Goal: Information Seeking & Learning: Learn about a topic

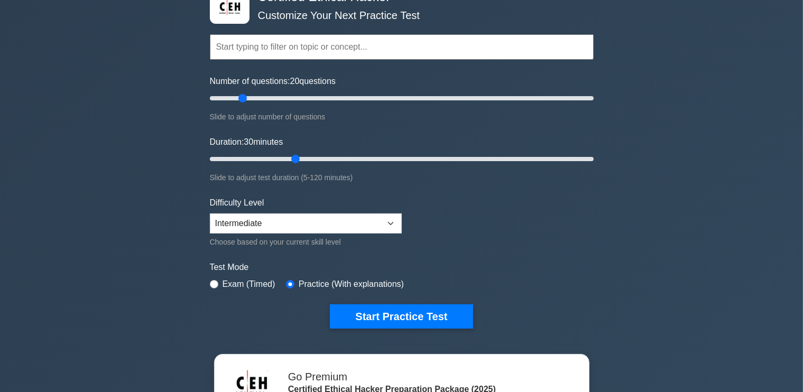
scroll to position [68, 0]
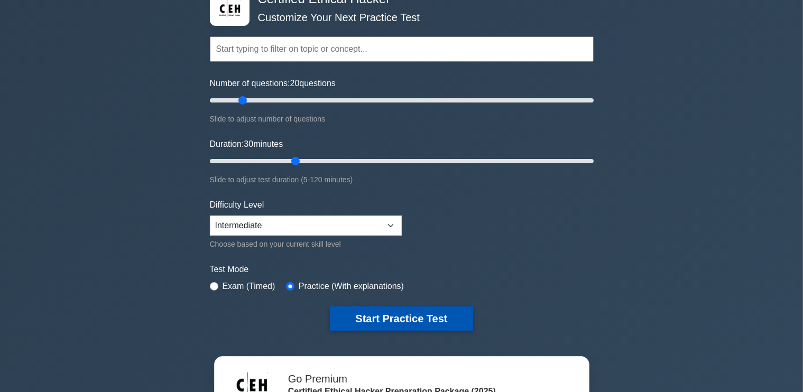
click at [417, 317] on button "Start Practice Test" at bounding box center [401, 319] width 143 height 24
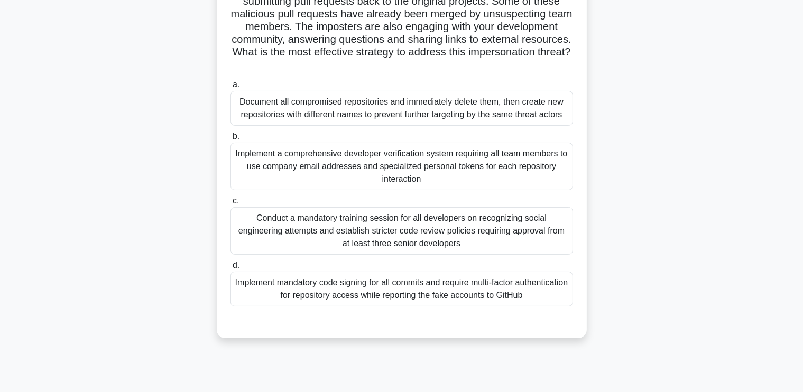
scroll to position [135, 0]
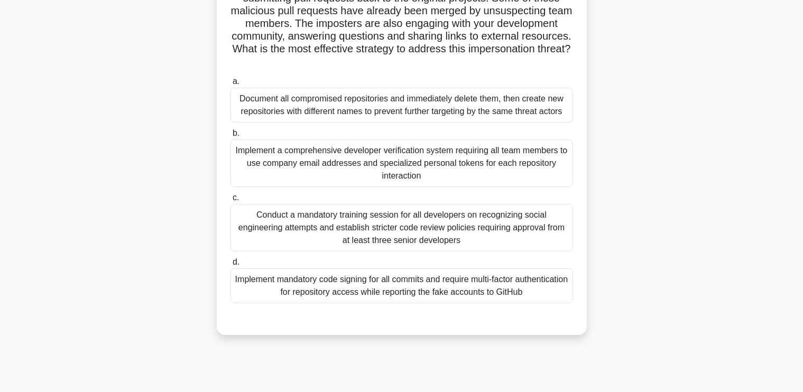
click at [482, 297] on div "Implement mandatory code signing for all commits and require multi-factor authe…" at bounding box center [402, 286] width 343 height 35
click at [231, 266] on input "d. Implement mandatory code signing for all commits and require multi-factor au…" at bounding box center [231, 262] width 0 height 7
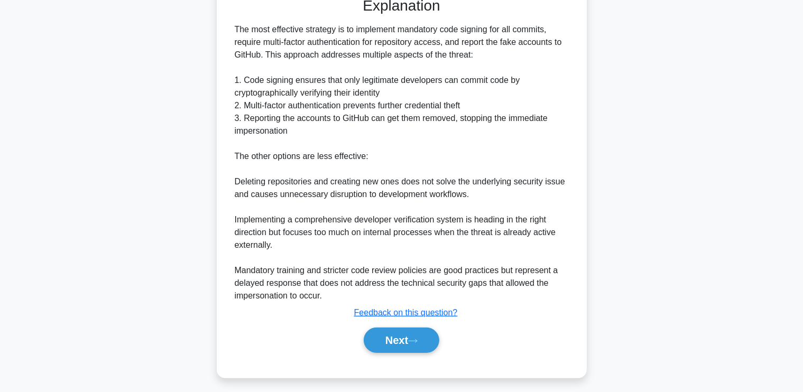
scroll to position [457, 0]
click at [406, 337] on button "Next" at bounding box center [402, 340] width 76 height 25
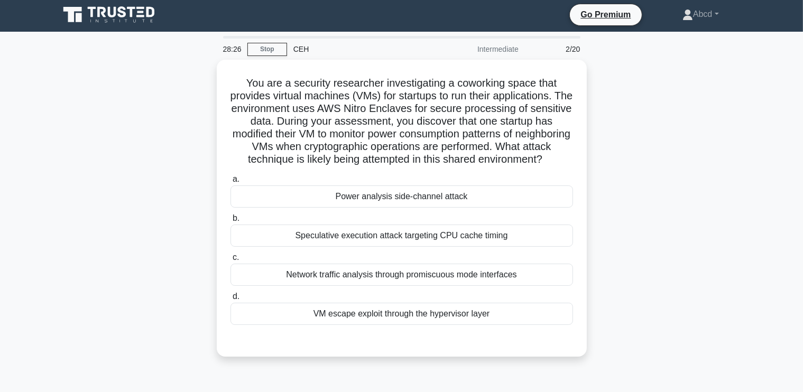
scroll to position [2, 0]
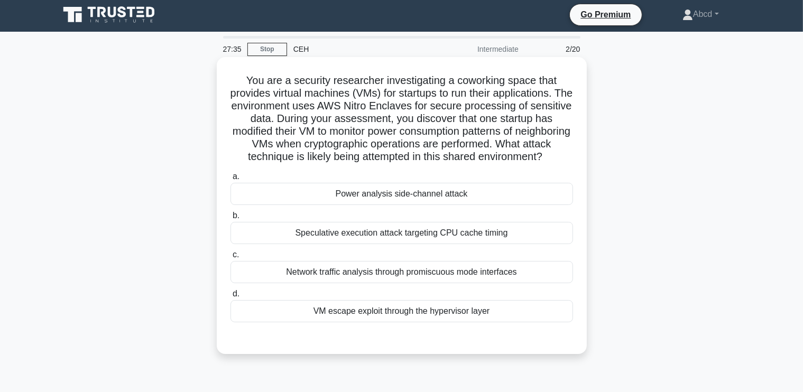
click at [367, 205] on div "Power analysis side-channel attack" at bounding box center [402, 194] width 343 height 22
click at [231, 180] on input "a. Power analysis side-channel attack" at bounding box center [231, 176] width 0 height 7
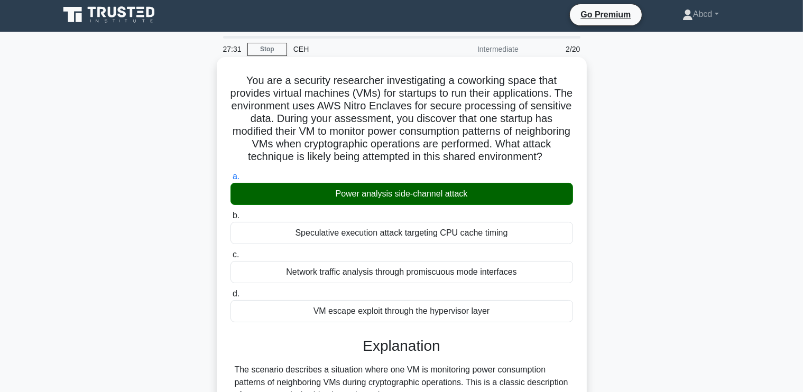
drag, startPoint x: 241, startPoint y: 78, endPoint x: 537, endPoint y: 328, distance: 388.0
click at [537, 328] on div "You are a security researcher investigating a coworking space that provides vir…" at bounding box center [402, 394] width 362 height 666
copy div "You are a security researcher investigating a coworking space that provides vir…"
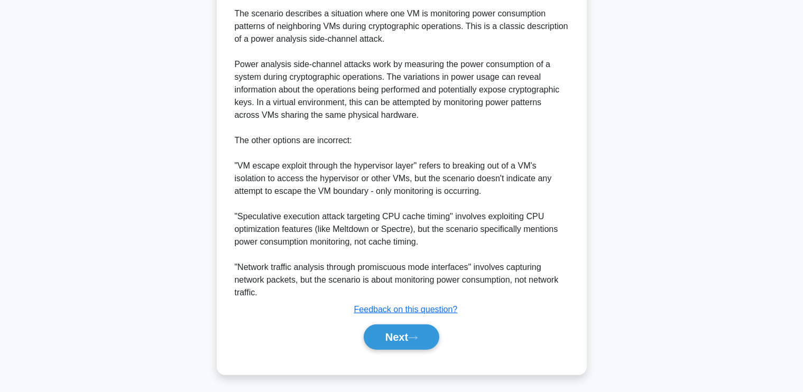
scroll to position [373, 0]
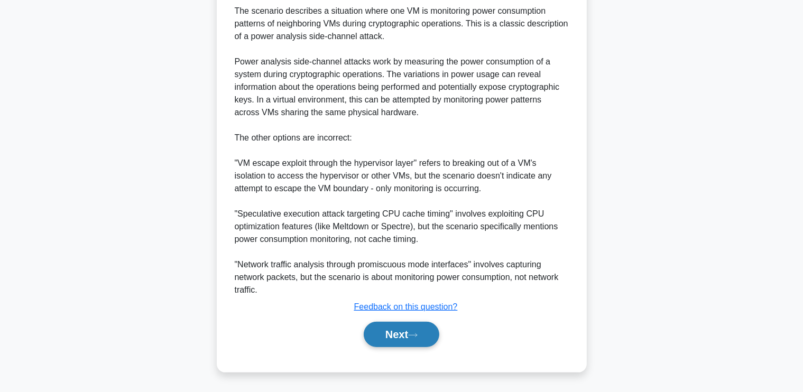
click at [411, 336] on button "Next" at bounding box center [402, 334] width 76 height 25
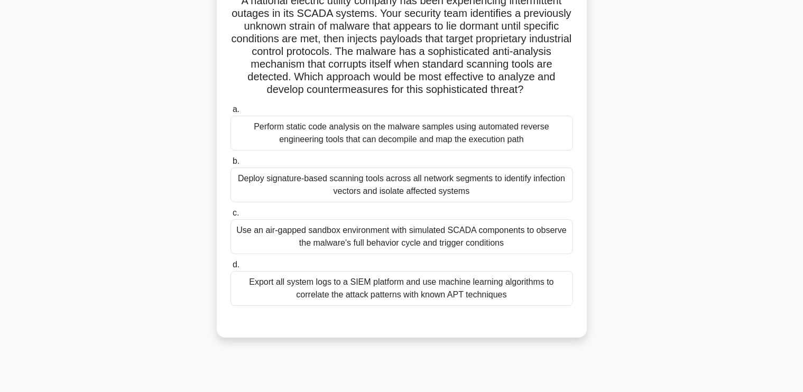
scroll to position [85, 0]
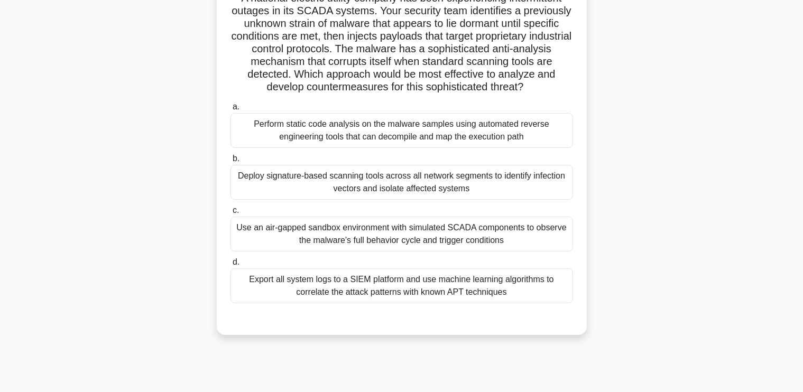
click at [389, 240] on div "Use an air-gapped sandbox environment with simulated SCADA components to observ…" at bounding box center [402, 234] width 343 height 35
click at [231, 214] on input "c. Use an air-gapped sandbox environment with simulated SCADA components to obs…" at bounding box center [231, 210] width 0 height 7
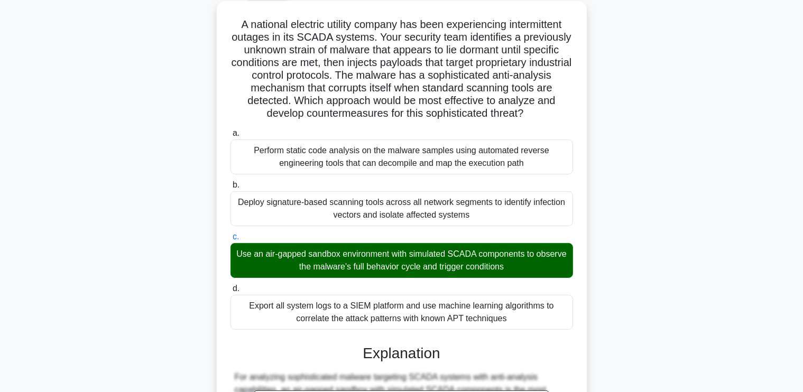
scroll to position [61, 0]
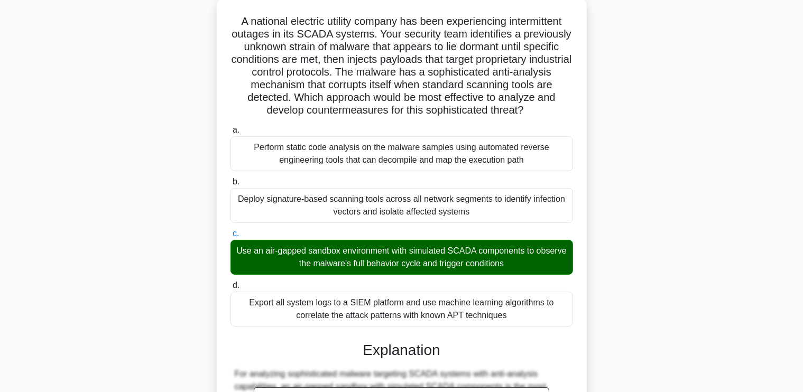
drag, startPoint x: 236, startPoint y: 17, endPoint x: 520, endPoint y: 321, distance: 416.1
click at [520, 321] on div "A national electric utility company has been experiencing intermittent outages …" at bounding box center [402, 373] width 362 height 742
copy div "A national electric utility company has been experiencing intermittent outages …"
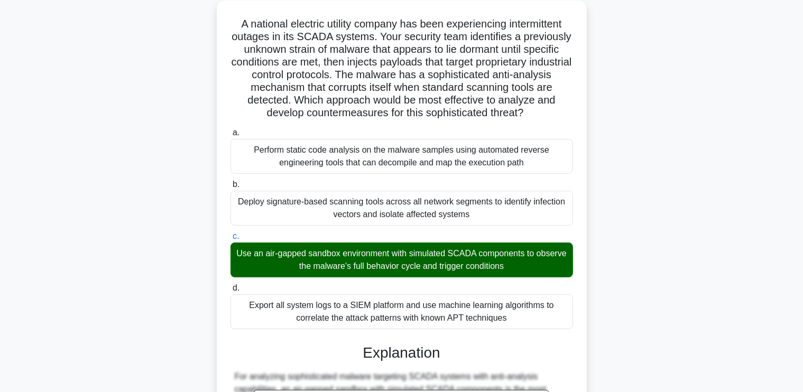
click at [127, 247] on div "A national electric utility company has been experiencing intermittent outages …" at bounding box center [402, 382] width 698 height 763
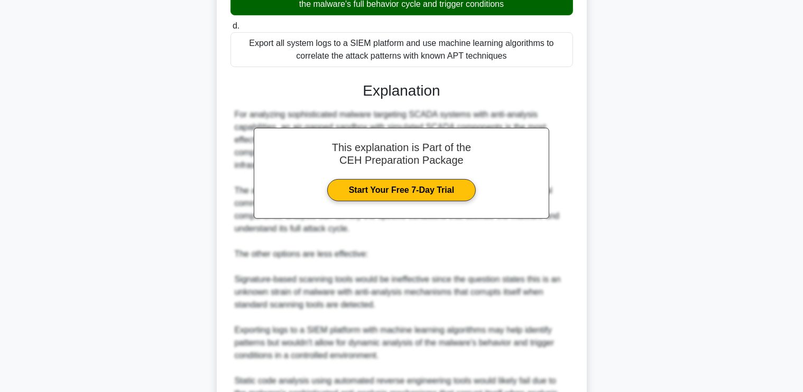
scroll to position [436, 0]
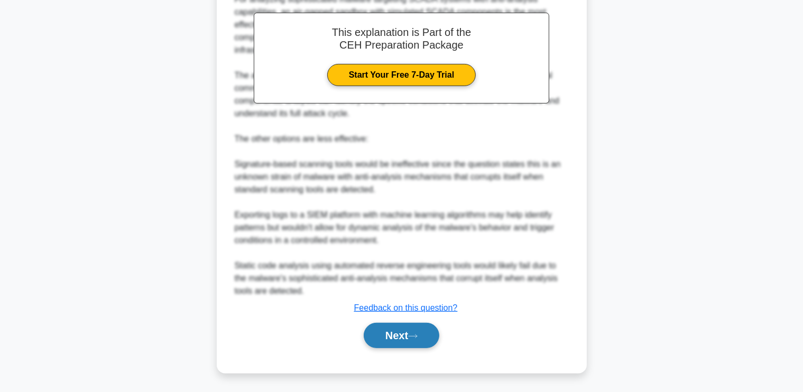
click at [391, 331] on button "Next" at bounding box center [402, 335] width 76 height 25
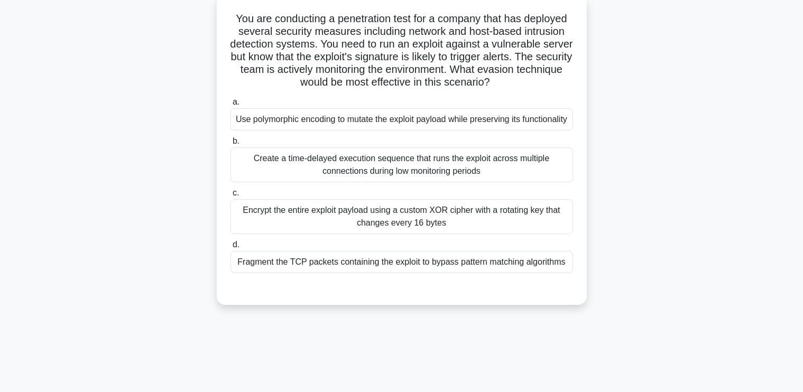
scroll to position [0, 0]
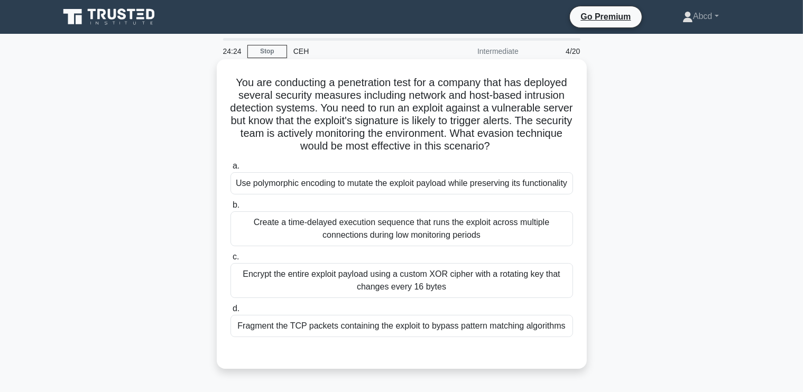
click at [501, 290] on div "Encrypt the entire exploit payload using a custom XOR cipher with a rotating ke…" at bounding box center [402, 280] width 343 height 35
click at [231, 261] on input "c. Encrypt the entire exploit payload using a custom XOR cipher with a rotating…" at bounding box center [231, 257] width 0 height 7
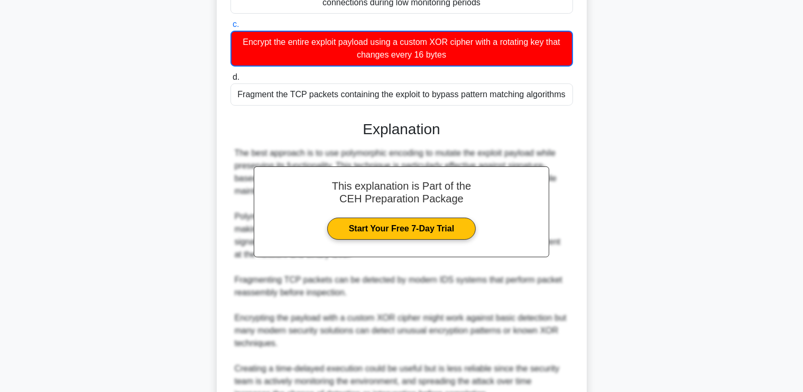
scroll to position [399, 0]
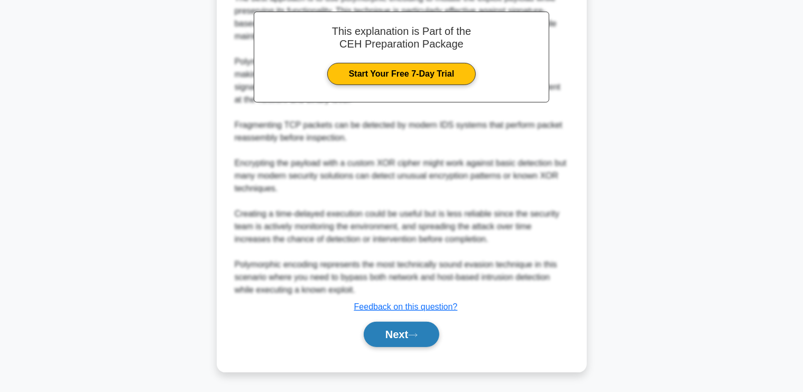
click at [393, 345] on button "Next" at bounding box center [402, 334] width 76 height 25
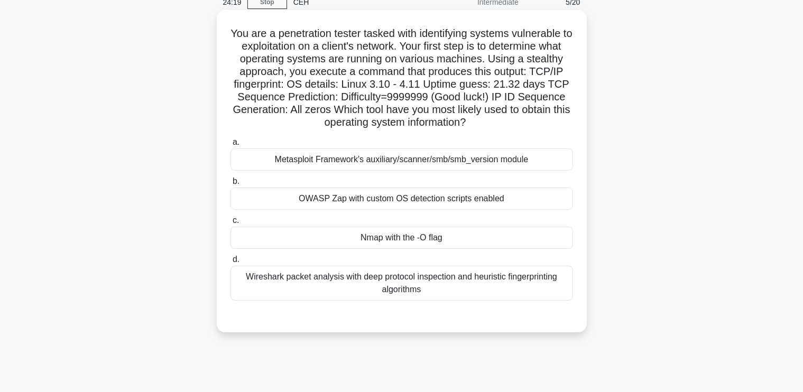
scroll to position [22, 0]
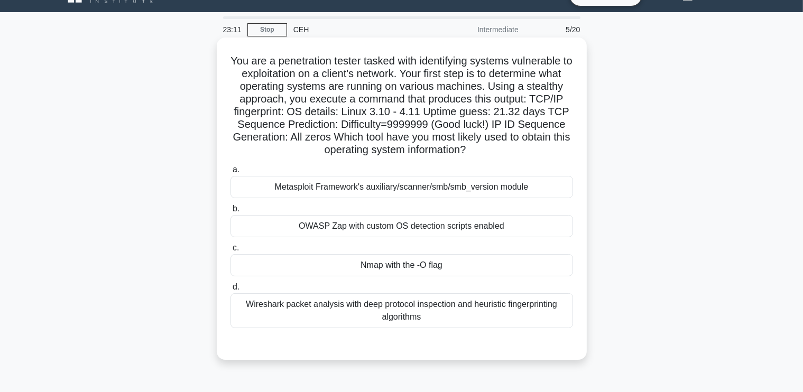
drag, startPoint x: 231, startPoint y: 58, endPoint x: 459, endPoint y: 327, distance: 352.7
click at [459, 327] on div "You are a penetration tester tasked with identifying systems vulnerable to expl…" at bounding box center [402, 199] width 362 height 314
copy div "You are a penetration tester tasked with identifying systems vulnerable to expl…"
click at [448, 264] on div "Nmap with the -O flag" at bounding box center [402, 265] width 343 height 22
click at [231, 252] on input "c. Nmap with the -O flag" at bounding box center [231, 248] width 0 height 7
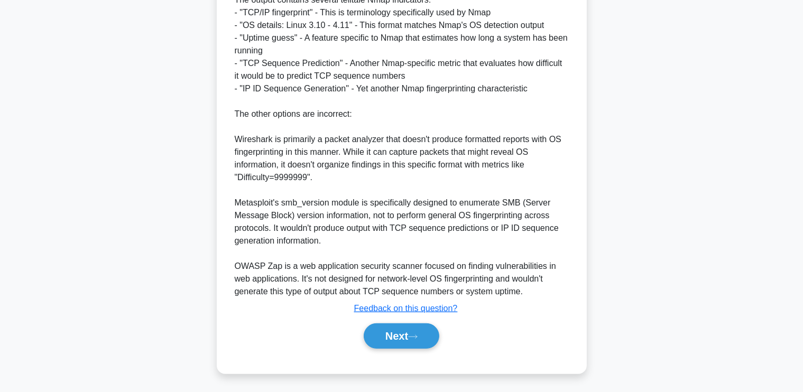
scroll to position [449, 0]
click at [402, 328] on button "Next" at bounding box center [402, 335] width 76 height 25
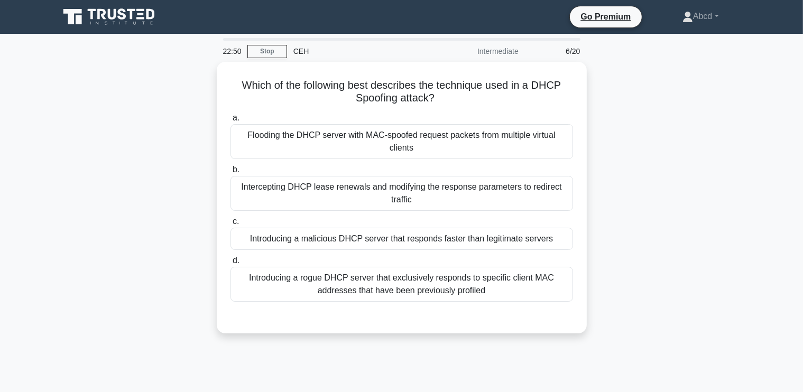
scroll to position [6, 0]
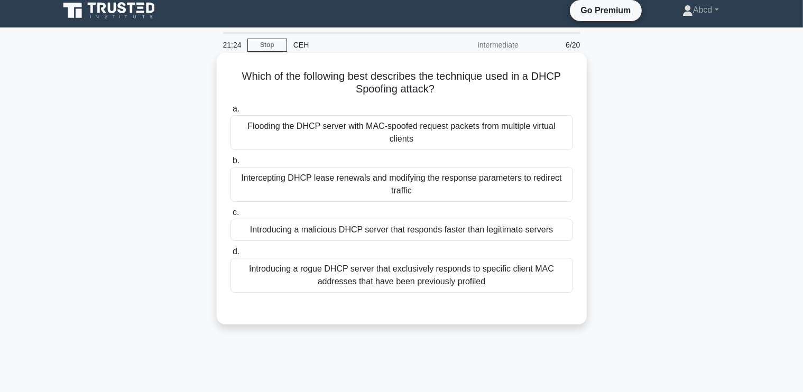
click at [364, 285] on div "Introducing a rogue DHCP server that exclusively responds to specific client MA…" at bounding box center [402, 275] width 343 height 35
click at [231, 255] on input "d. Introducing a rogue DHCP server that exclusively responds to specific client…" at bounding box center [231, 252] width 0 height 7
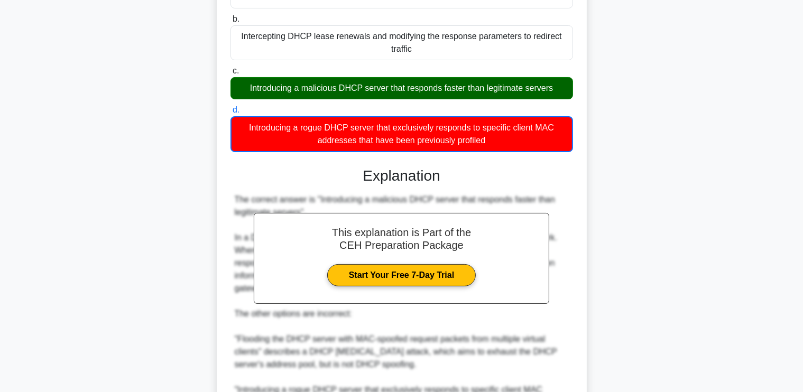
scroll to position [336, 0]
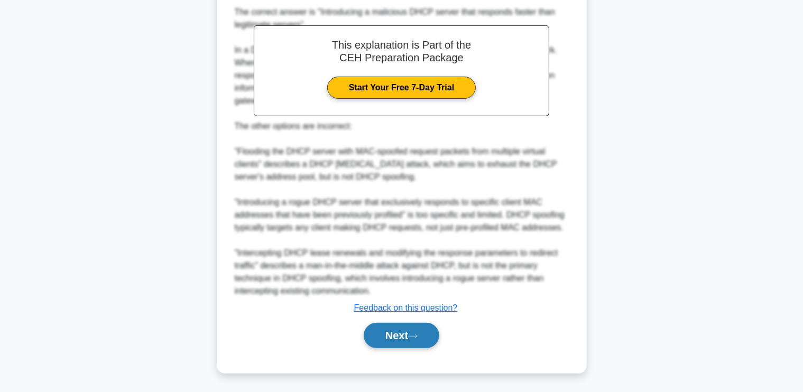
click at [407, 334] on button "Next" at bounding box center [402, 335] width 76 height 25
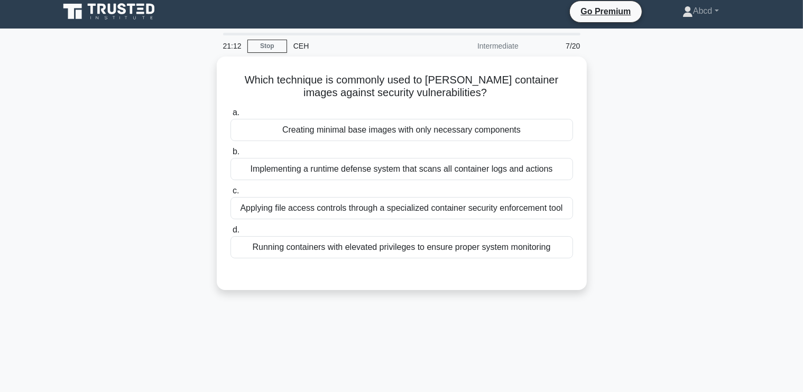
scroll to position [0, 0]
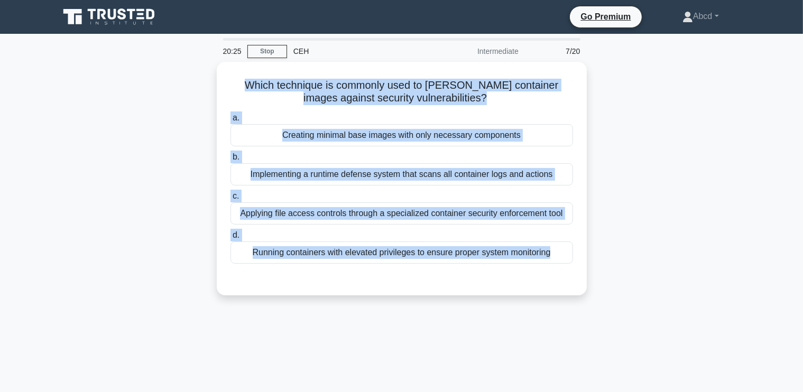
drag, startPoint x: 223, startPoint y: 80, endPoint x: 557, endPoint y: 297, distance: 398.4
click at [557, 297] on div "Which technique is commonly used to harden container images against security vu…" at bounding box center [402, 185] width 698 height 246
copy div "Which technique is commonly used to harden container images against security vu…"
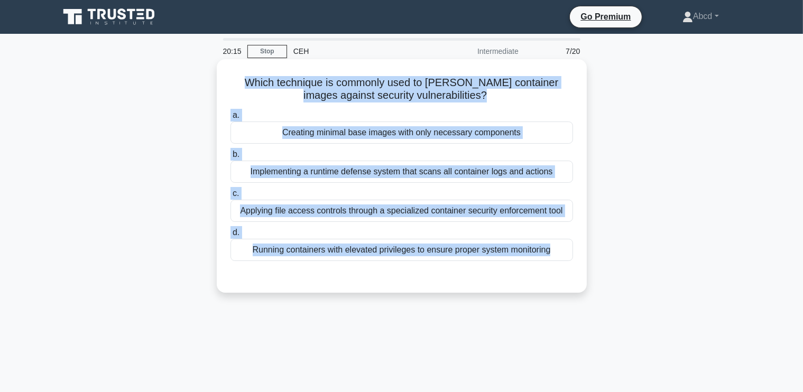
click at [497, 130] on div "Creating minimal base images with only necessary components" at bounding box center [402, 133] width 343 height 22
click at [231, 119] on input "a. Creating minimal base images with only necessary components" at bounding box center [231, 115] width 0 height 7
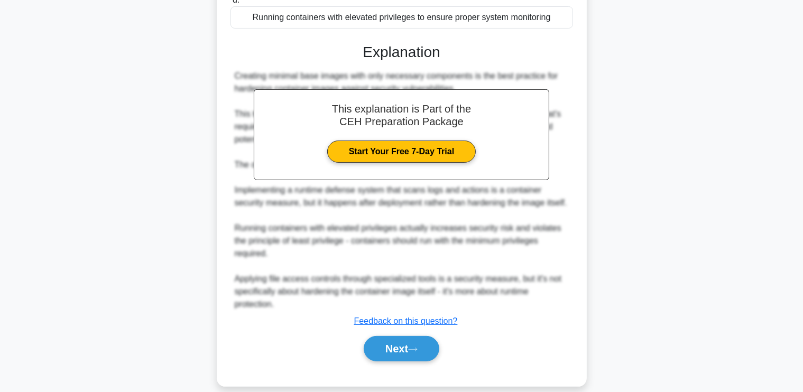
scroll to position [246, 0]
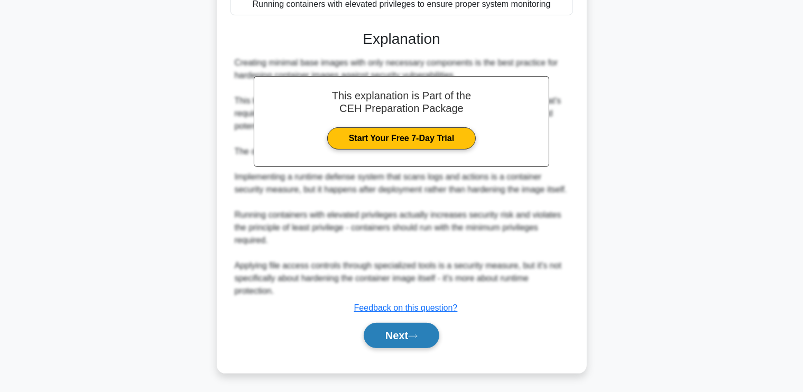
click at [397, 338] on button "Next" at bounding box center [402, 335] width 76 height 25
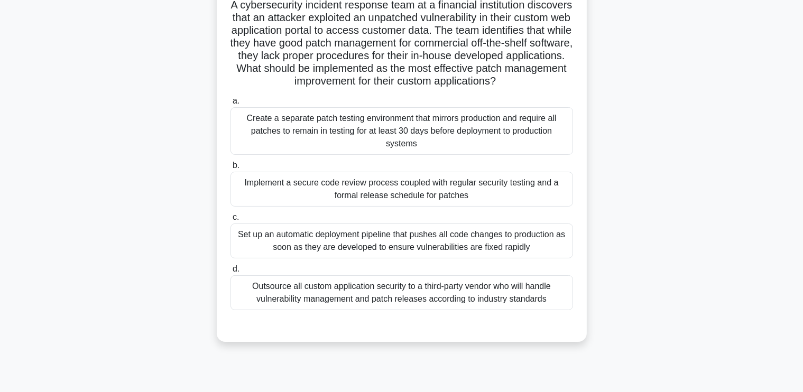
scroll to position [82, 0]
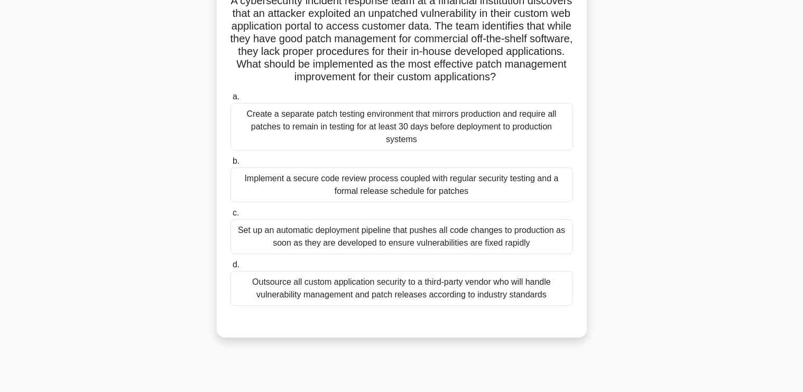
click at [449, 250] on div "Set up an automatic deployment pipeline that pushes all code changes to product…" at bounding box center [402, 236] width 343 height 35
click at [231, 217] on input "c. Set up an automatic deployment pipeline that pushes all code changes to prod…" at bounding box center [231, 213] width 0 height 7
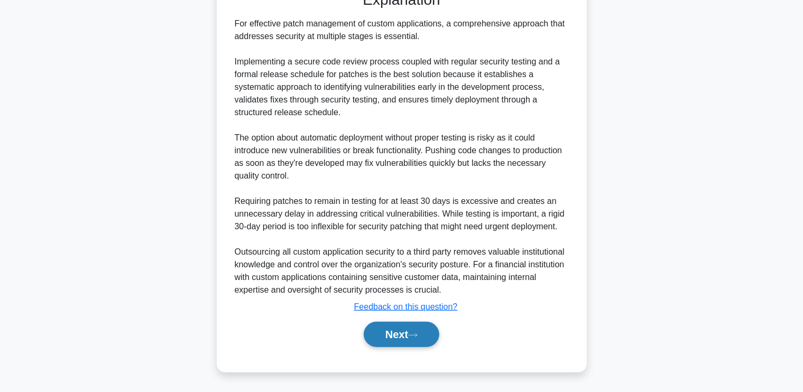
scroll to position [425, 0]
click at [404, 329] on button "Next" at bounding box center [402, 334] width 76 height 25
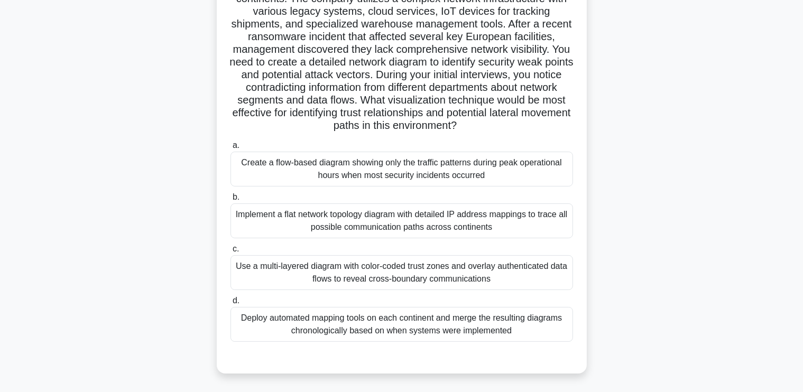
scroll to position [109, 0]
click at [508, 280] on div "Use a multi-layered diagram with color-coded trust zones and overlay authentica…" at bounding box center [402, 273] width 343 height 35
click at [231, 253] on input "c. Use a multi-layered diagram with color-coded trust zones and overlay authent…" at bounding box center [231, 249] width 0 height 7
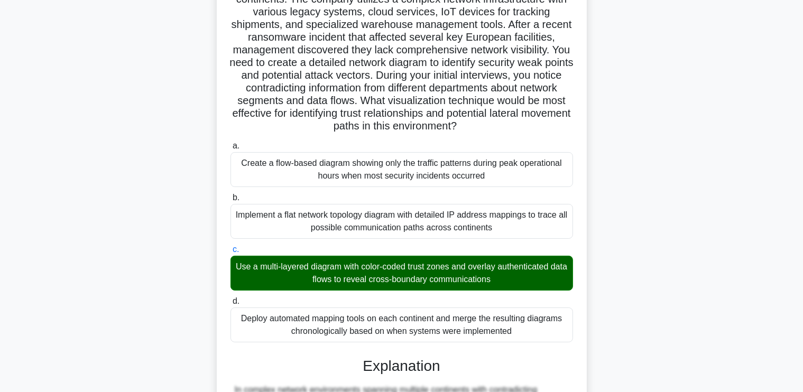
scroll to position [525, 0]
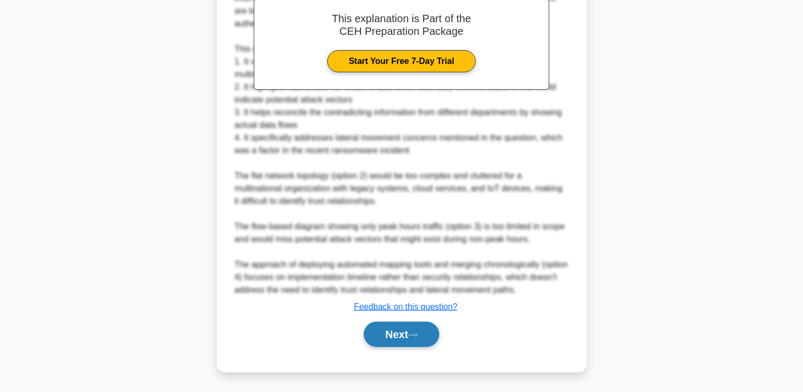
click at [415, 341] on button "Next" at bounding box center [402, 334] width 76 height 25
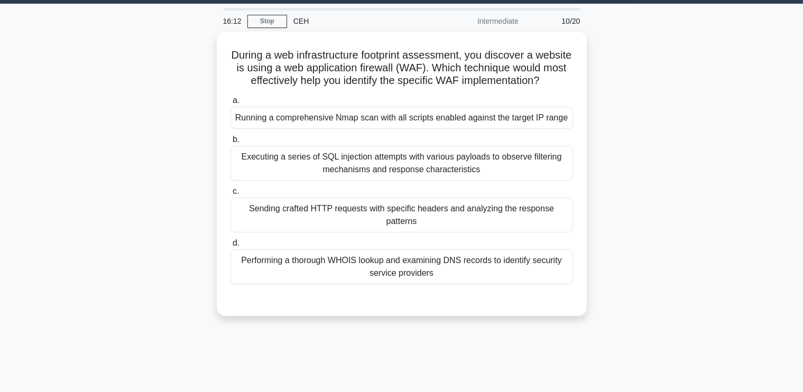
scroll to position [0, 0]
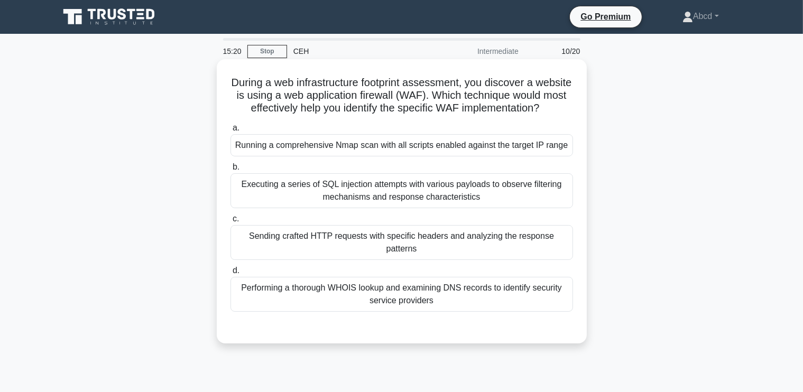
click at [472, 203] on div "Executing a series of SQL injection attempts with various payloads to observe f…" at bounding box center [402, 190] width 343 height 35
click at [231, 171] on input "b. Executing a series of SQL injection attempts with various payloads to observ…" at bounding box center [231, 167] width 0 height 7
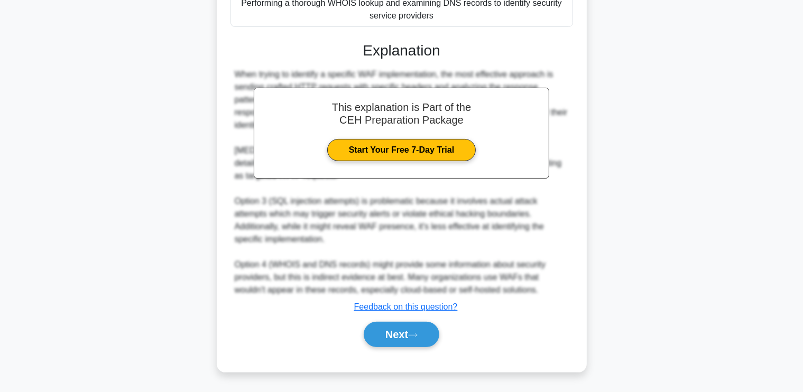
scroll to position [297, 0]
click at [371, 332] on button "Next" at bounding box center [402, 334] width 76 height 25
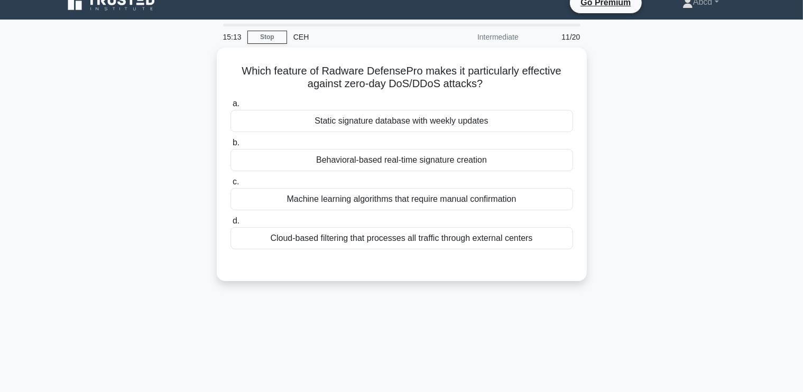
scroll to position [14, 0]
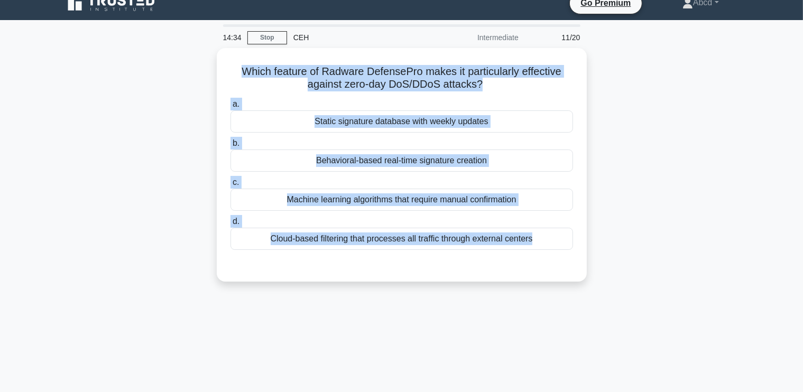
drag, startPoint x: 237, startPoint y: 65, endPoint x: 604, endPoint y: 253, distance: 412.5
click at [604, 253] on div "Which feature of Radware DefensePro makes it particularly effective against zer…" at bounding box center [402, 171] width 698 height 246
copy div "Which feature of Radware DefensePro makes it particularly effective against zer…"
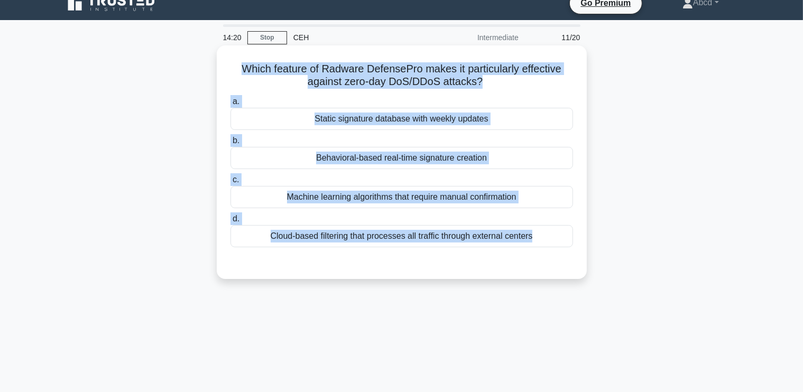
click at [360, 154] on div "Behavioral-based real-time signature creation" at bounding box center [402, 158] width 343 height 22
click at [231, 144] on input "b. Behavioral-based real-time signature creation" at bounding box center [231, 141] width 0 height 7
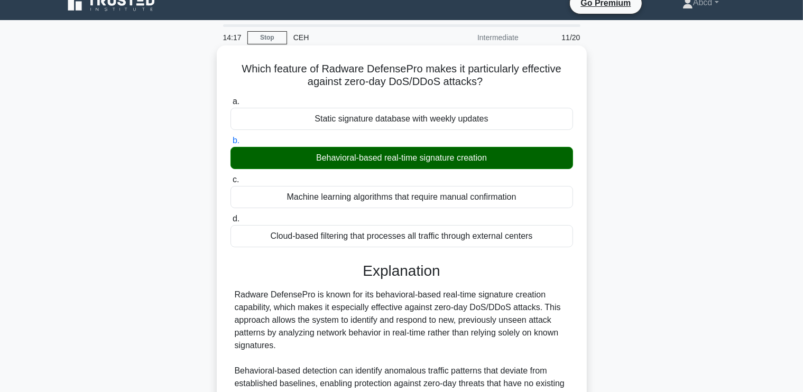
scroll to position [259, 0]
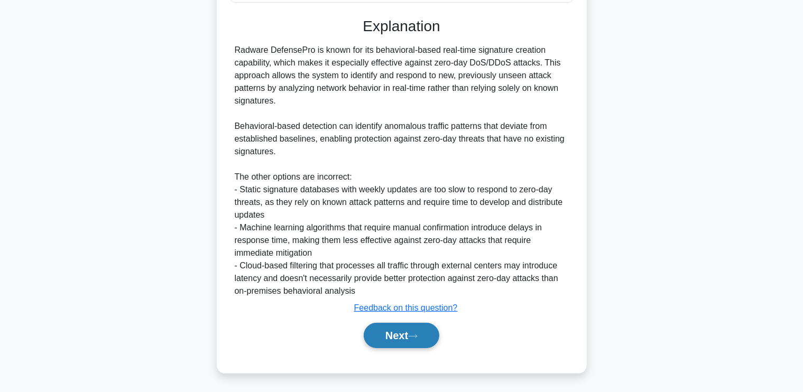
click at [400, 336] on button "Next" at bounding box center [402, 335] width 76 height 25
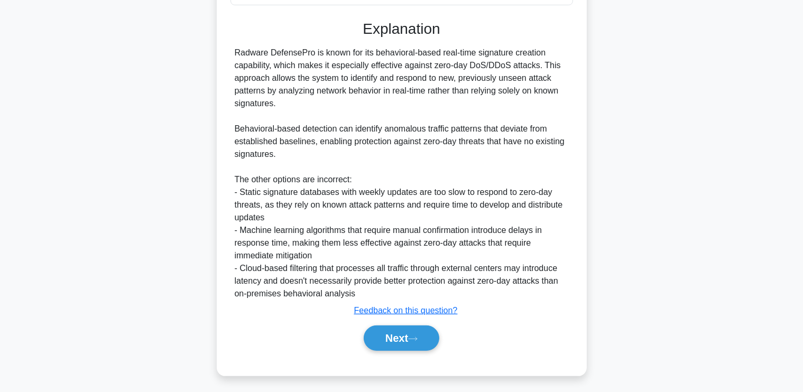
scroll to position [179, 0]
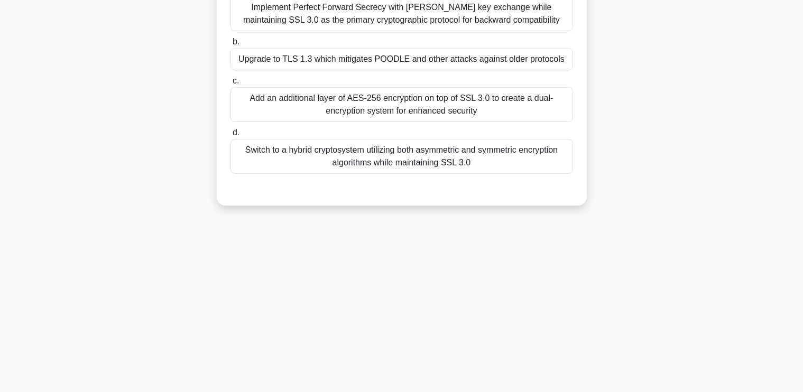
click at [379, 329] on div "14:10 Stop CEH Intermediate 12/20 A cybersecurity consultant is performing a se…" at bounding box center [402, 123] width 698 height 529
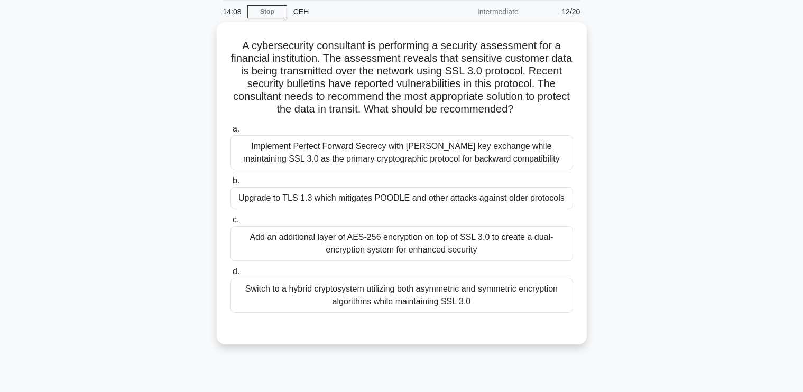
scroll to position [39, 0]
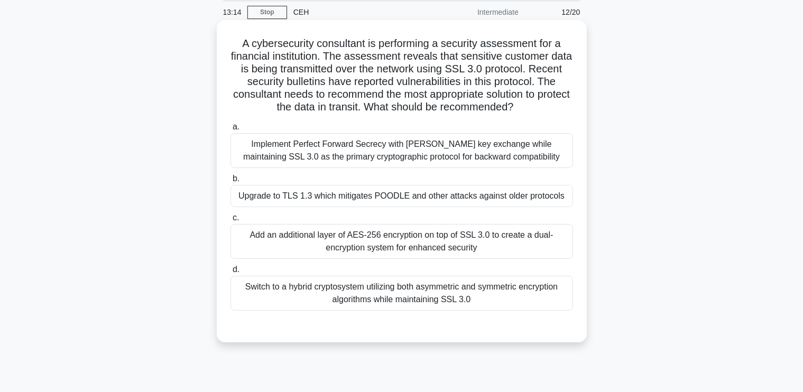
click at [474, 196] on div "Upgrade to TLS 1.3 which mitigates POODLE and other attacks against older proto…" at bounding box center [402, 196] width 343 height 22
click at [231, 182] on input "b. Upgrade to TLS 1.3 which mitigates POODLE and other attacks against older pr…" at bounding box center [231, 179] width 0 height 7
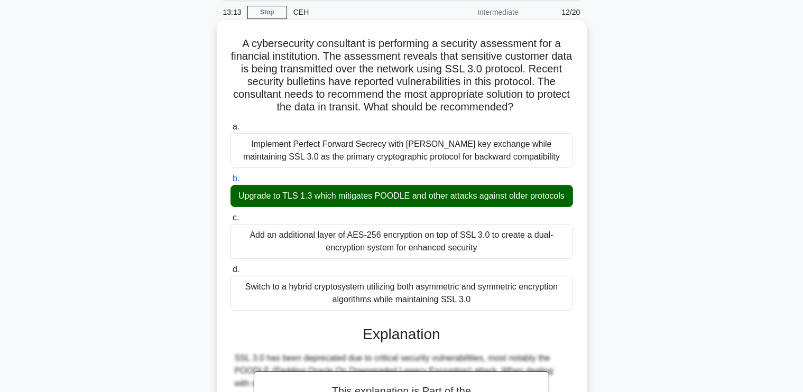
scroll to position [398, 0]
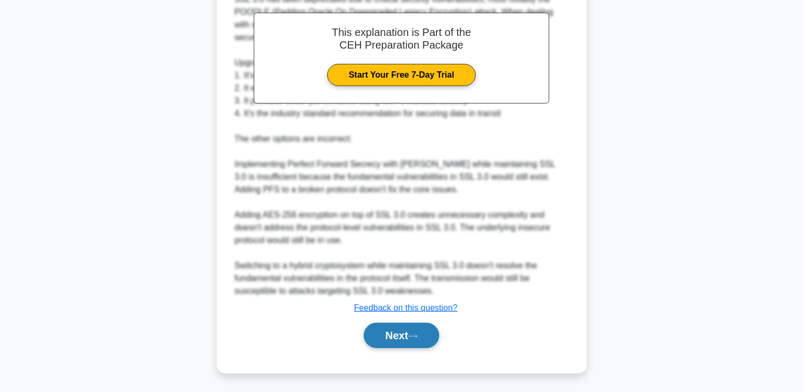
click at [406, 329] on button "Next" at bounding box center [402, 335] width 76 height 25
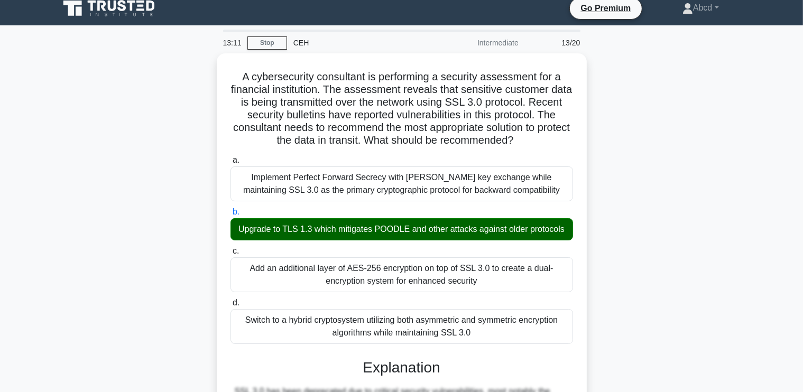
scroll to position [0, 0]
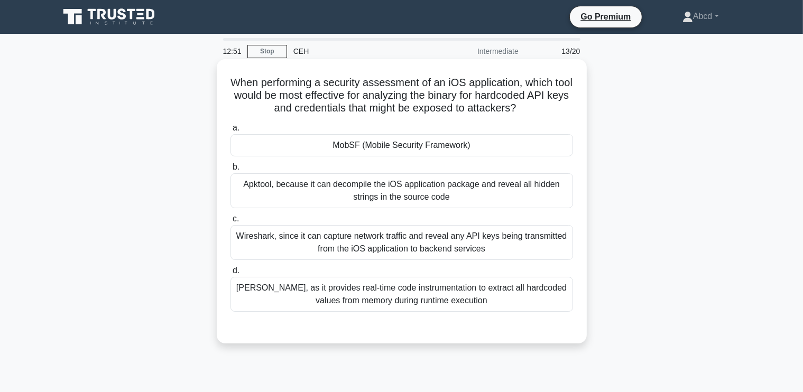
click at [389, 296] on div "Frida, as it provides real-time code instrumentation to extract all hardcoded v…" at bounding box center [402, 294] width 343 height 35
click at [231, 274] on input "d. Frida, as it provides real-time code instrumentation to extract all hardcode…" at bounding box center [231, 271] width 0 height 7
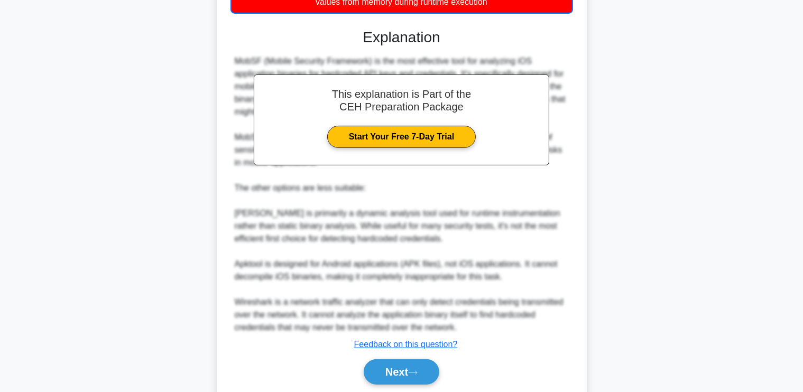
scroll to position [336, 0]
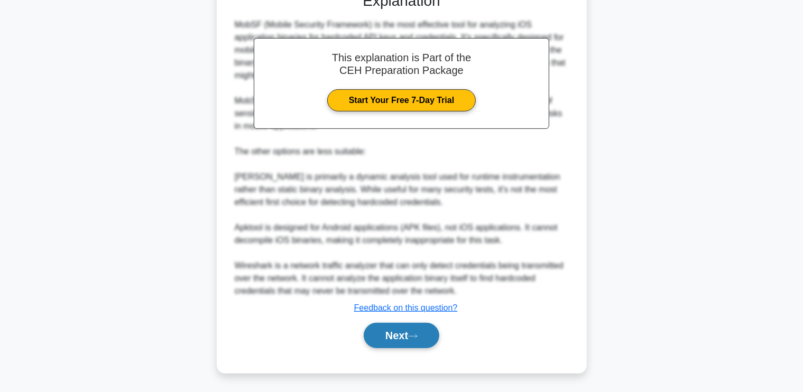
click at [397, 342] on button "Next" at bounding box center [402, 335] width 76 height 25
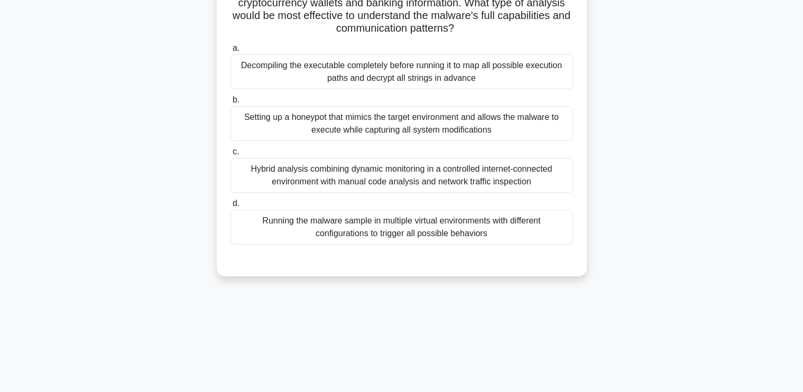
scroll to position [173, 0]
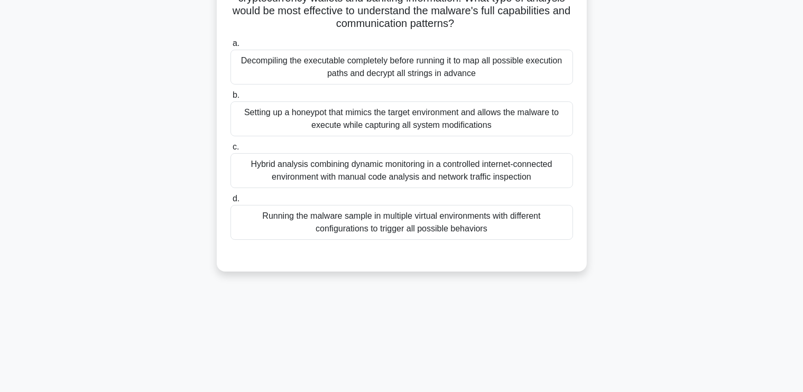
click at [508, 160] on div "Hybrid analysis combining dynamic monitoring in a controlled internet-connected…" at bounding box center [402, 170] width 343 height 35
click at [231, 151] on input "c. Hybrid analysis combining dynamic monitoring in a controlled internet-connec…" at bounding box center [231, 147] width 0 height 7
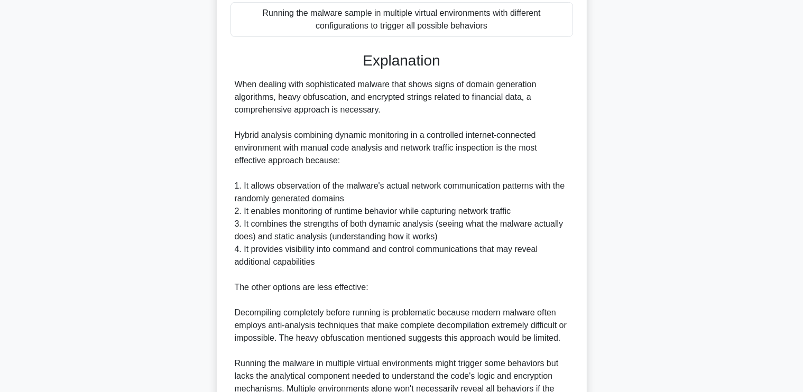
scroll to position [550, 0]
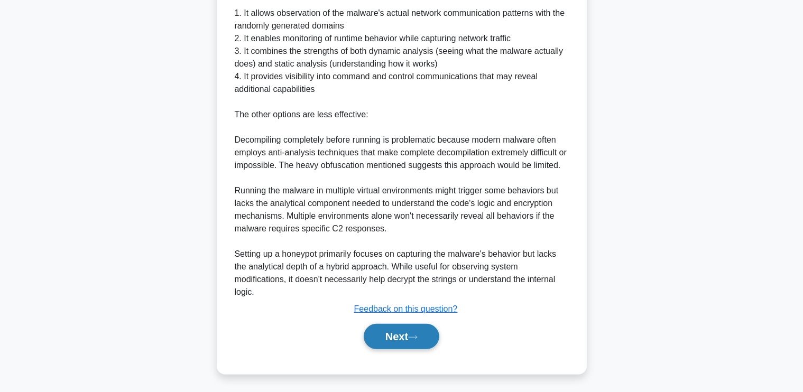
click at [401, 344] on button "Next" at bounding box center [402, 336] width 76 height 25
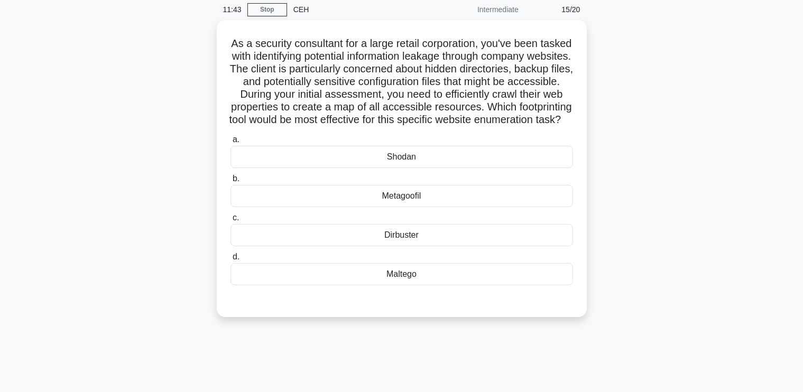
scroll to position [43, 0]
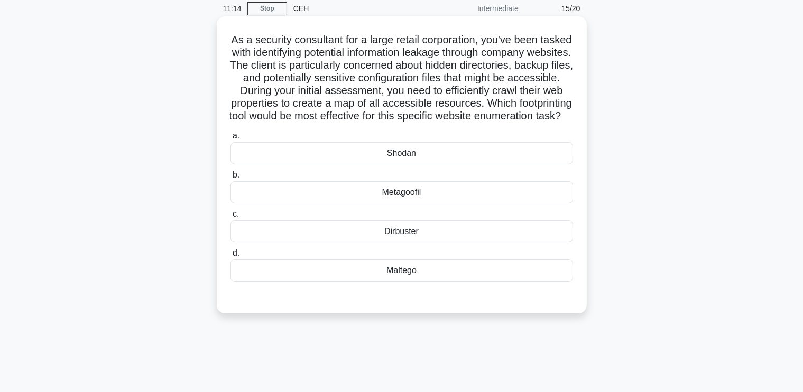
click at [460, 243] on div "Dirbuster" at bounding box center [402, 232] width 343 height 22
click at [231, 218] on input "c. Dirbuster" at bounding box center [231, 214] width 0 height 7
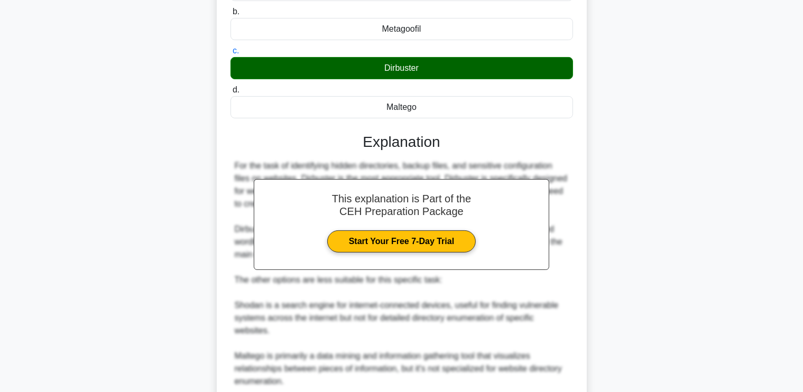
scroll to position [360, 0]
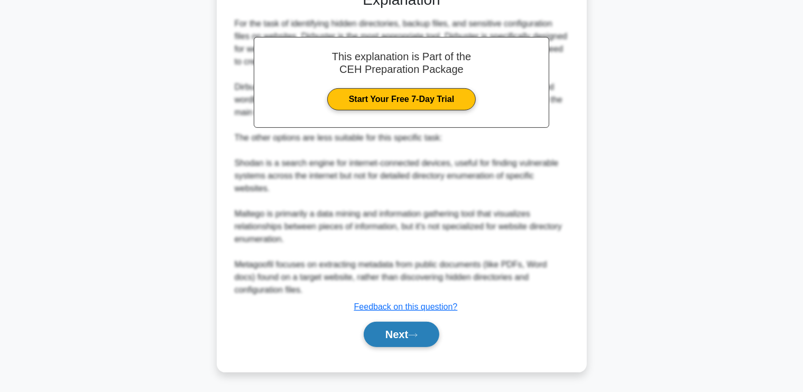
click at [392, 325] on button "Next" at bounding box center [402, 334] width 76 height 25
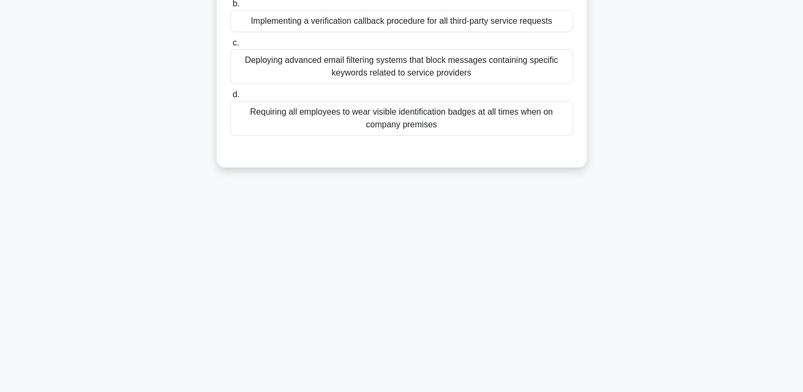
scroll to position [0, 0]
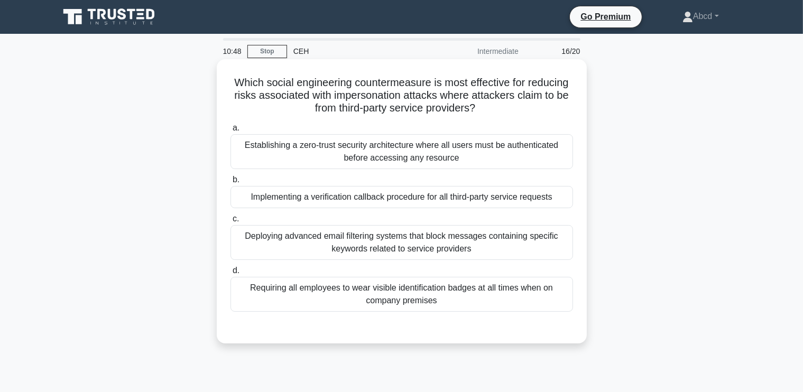
click at [451, 148] on div "Establishing a zero-trust security architecture where all users must be authent…" at bounding box center [402, 151] width 343 height 35
click at [231, 132] on input "a. Establishing a zero-trust security architecture where all users must be auth…" at bounding box center [231, 128] width 0 height 7
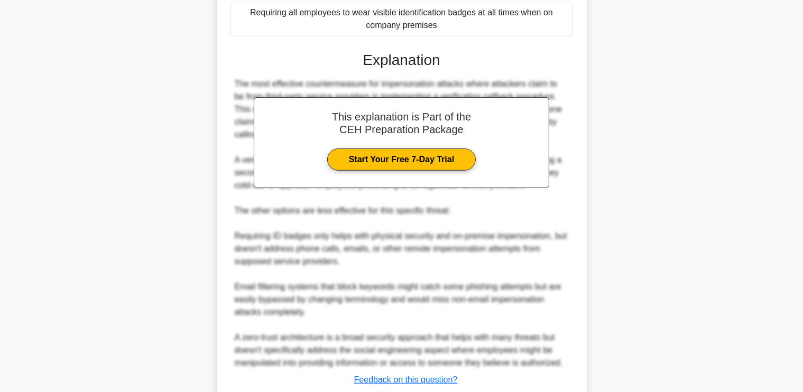
scroll to position [336, 0]
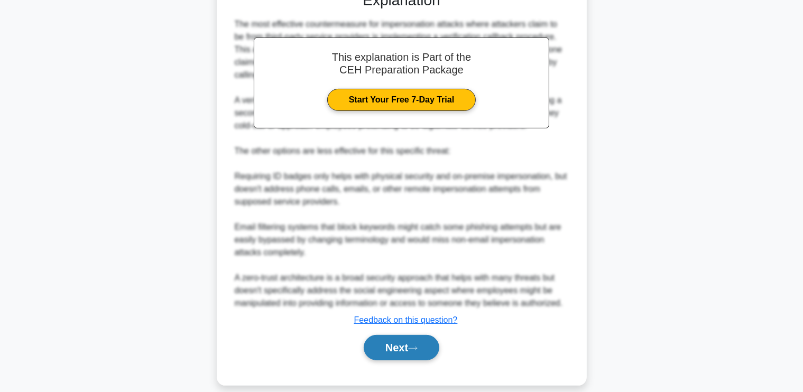
click at [398, 351] on button "Next" at bounding box center [402, 347] width 76 height 25
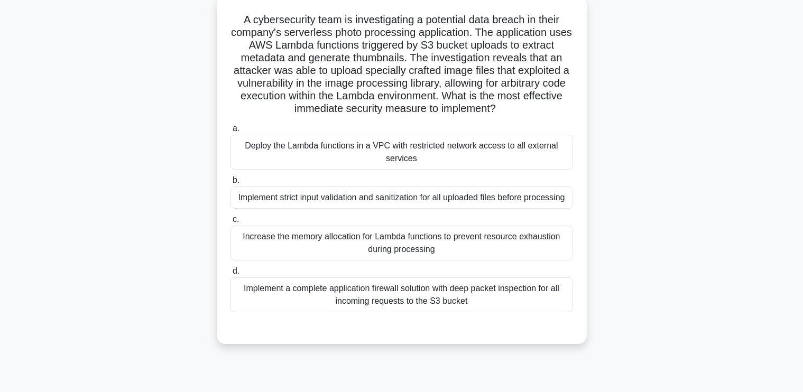
scroll to position [72, 0]
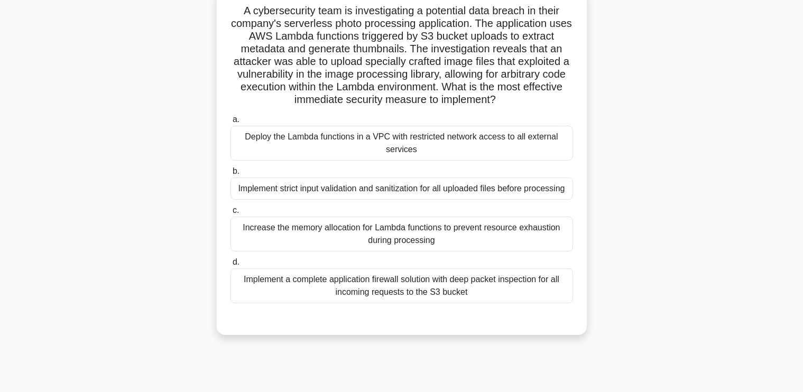
click at [456, 190] on div "Implement strict input validation and sanitization for all uploaded files befor…" at bounding box center [402, 189] width 343 height 22
click at [231, 175] on input "b. Implement strict input validation and sanitization for all uploaded files be…" at bounding box center [231, 171] width 0 height 7
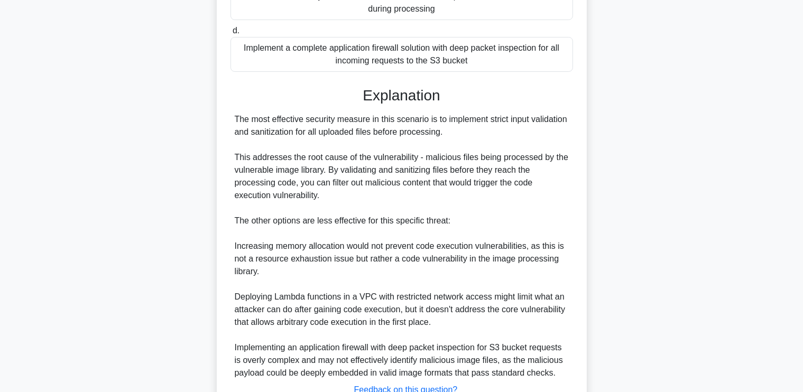
scroll to position [398, 0]
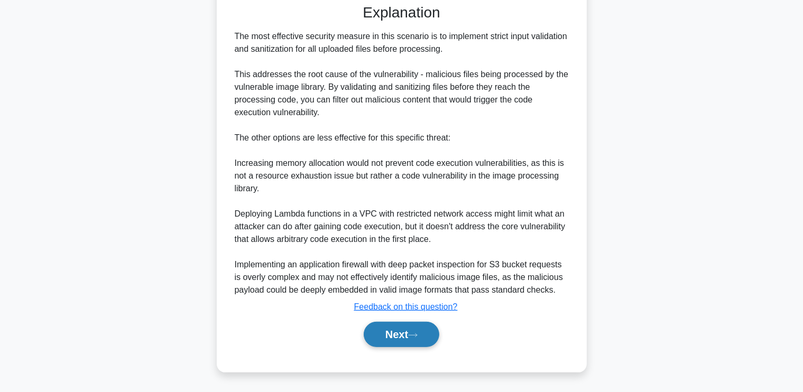
click at [389, 338] on button "Next" at bounding box center [402, 334] width 76 height 25
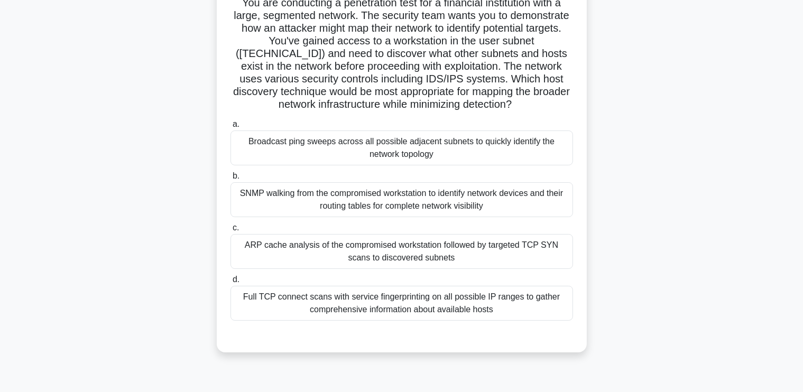
scroll to position [83, 0]
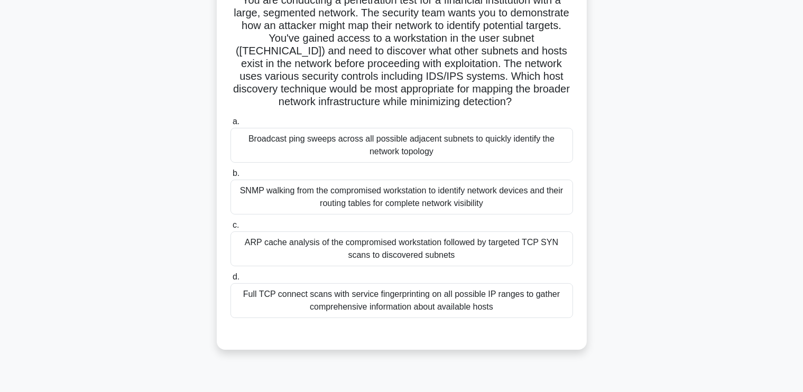
click at [521, 246] on div "ARP cache analysis of the compromised workstation followed by targeted TCP SYN …" at bounding box center [402, 249] width 343 height 35
click at [231, 229] on input "c. ARP cache analysis of the compromised workstation followed by targeted TCP S…" at bounding box center [231, 225] width 0 height 7
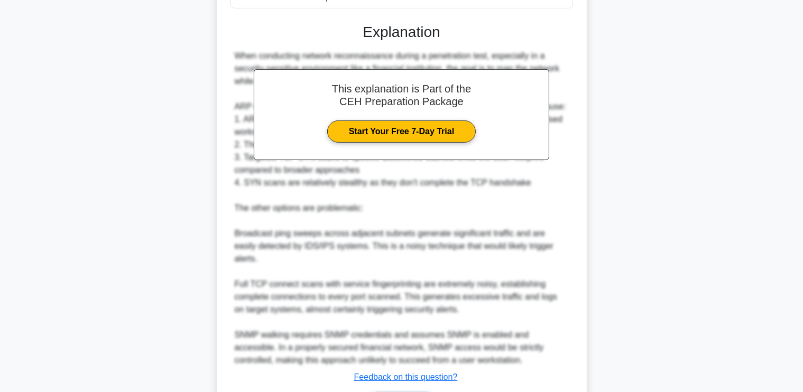
scroll to position [449, 0]
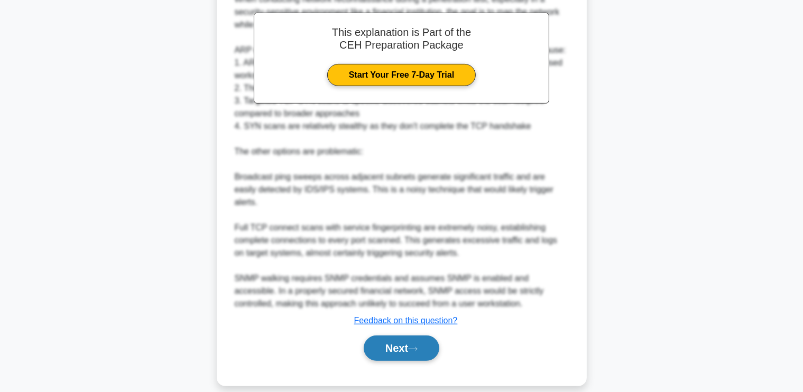
click at [384, 342] on button "Next" at bounding box center [402, 348] width 76 height 25
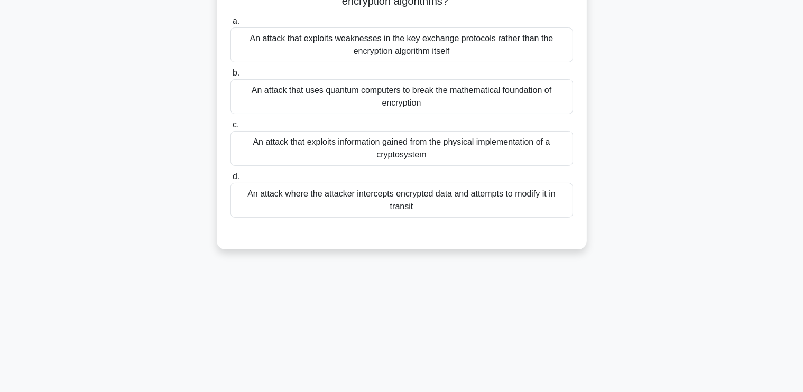
scroll to position [0, 0]
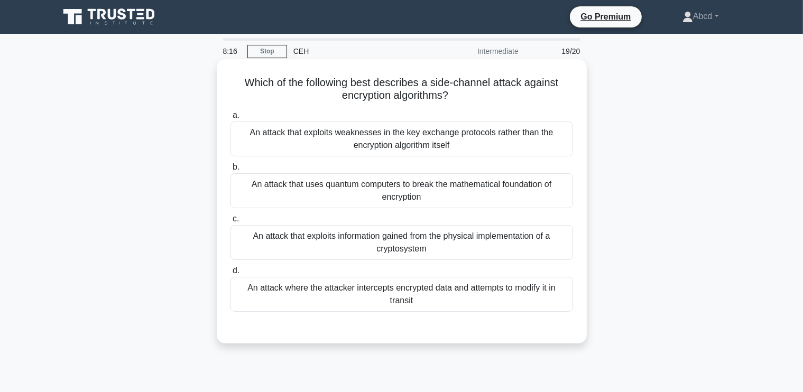
click at [538, 240] on div "An attack that exploits information gained from the physical implementation of …" at bounding box center [402, 242] width 343 height 35
click at [231, 223] on input "c. An attack that exploits information gained from the physical implementation …" at bounding box center [231, 219] width 0 height 7
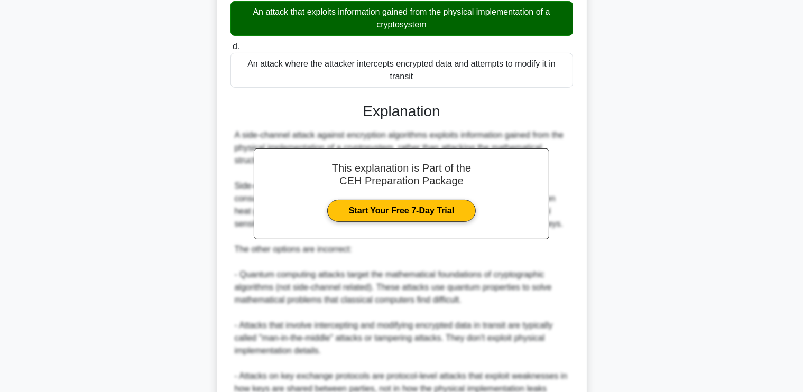
scroll to position [335, 0]
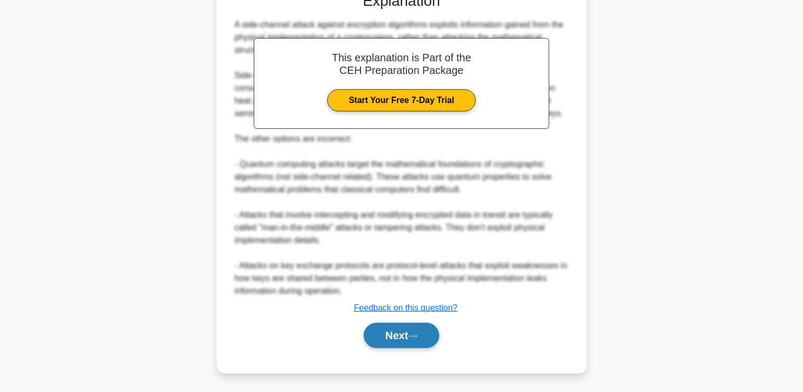
click at [396, 335] on button "Next" at bounding box center [402, 335] width 76 height 25
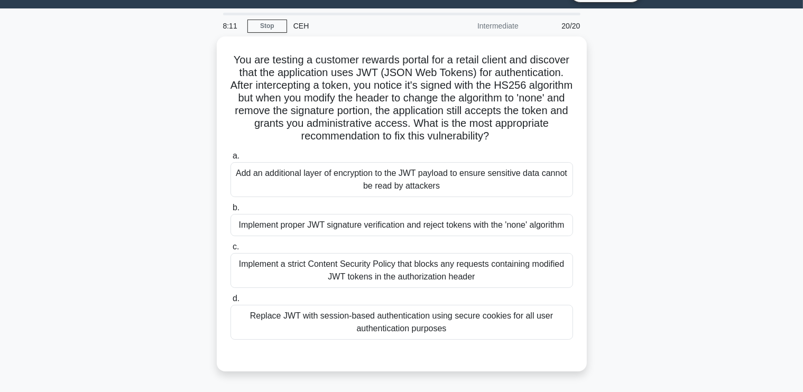
scroll to position [35, 0]
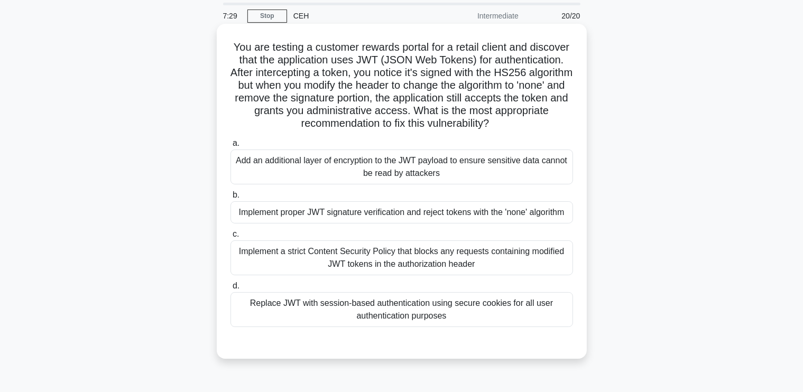
click at [550, 211] on div "Implement proper JWT signature verification and reject tokens with the 'none' a…" at bounding box center [402, 213] width 343 height 22
click at [231, 199] on input "b. Implement proper JWT signature verification and reject tokens with the 'none…" at bounding box center [231, 195] width 0 height 7
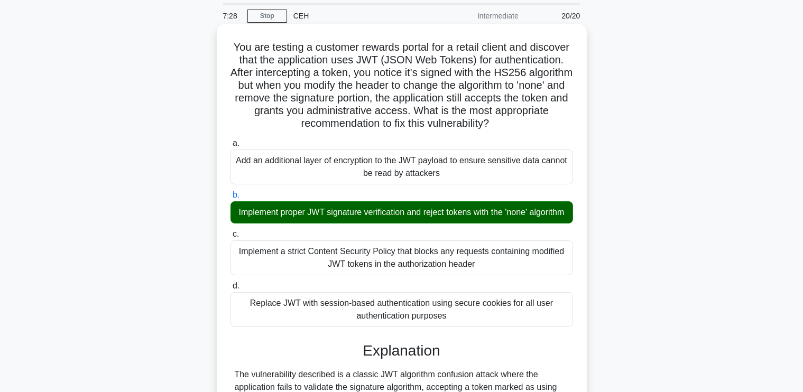
scroll to position [398, 0]
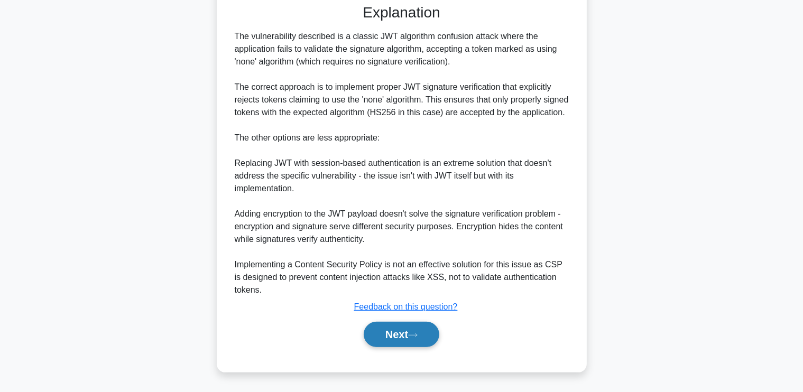
click at [408, 340] on button "Next" at bounding box center [402, 334] width 76 height 25
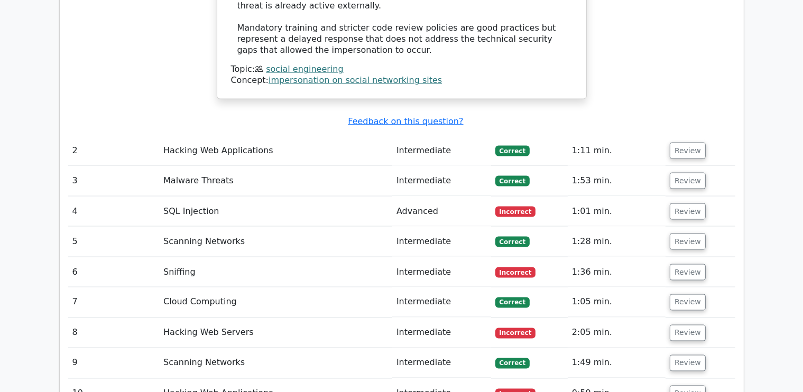
scroll to position [1709, 0]
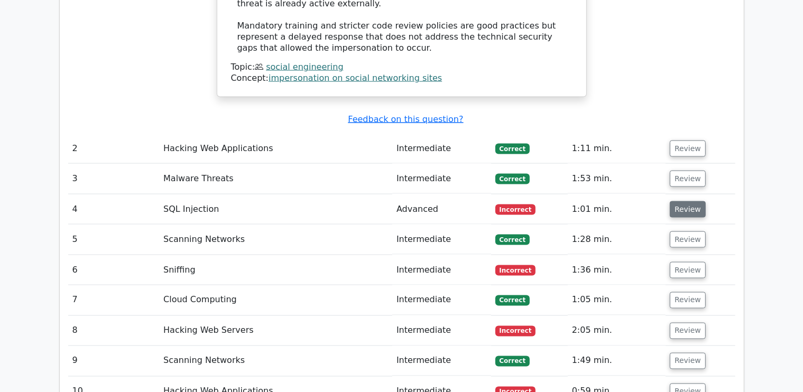
click at [683, 202] on button "Review" at bounding box center [688, 210] width 36 height 16
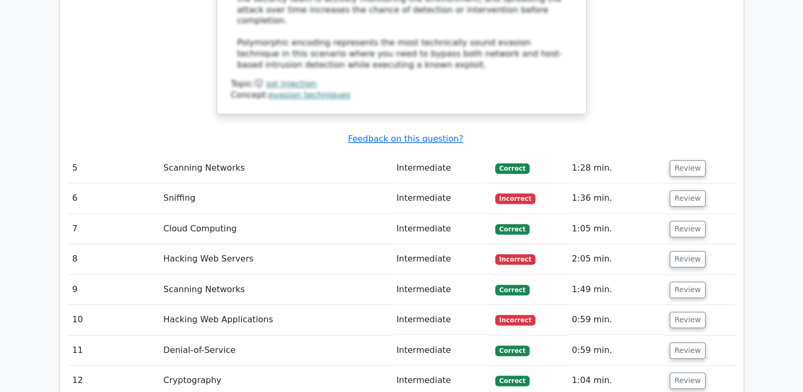
scroll to position [2498, 0]
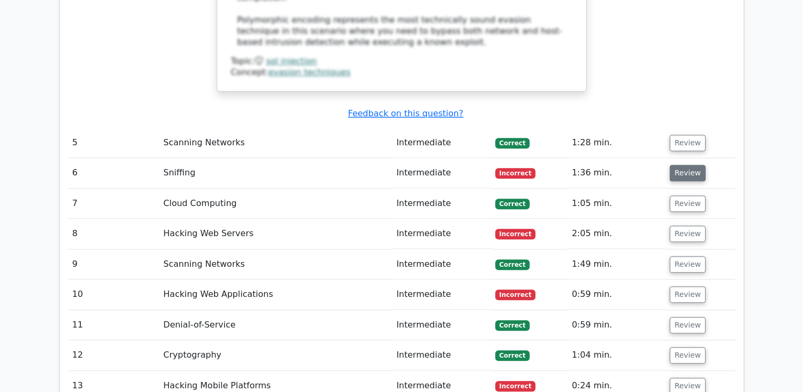
click at [690, 165] on button "Review" at bounding box center [688, 173] width 36 height 16
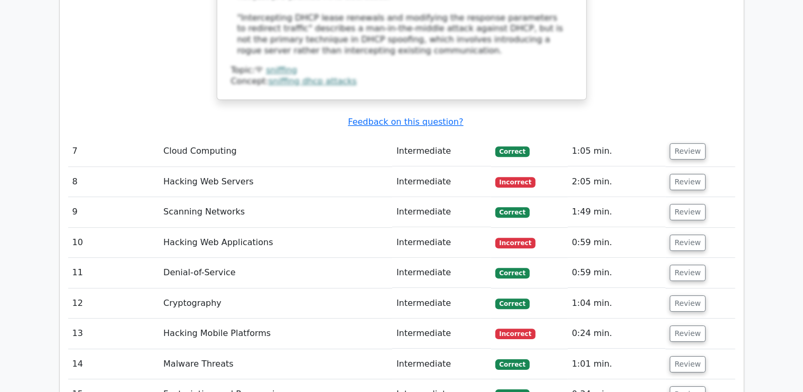
scroll to position [3178, 0]
click at [690, 175] on button "Review" at bounding box center [688, 183] width 36 height 16
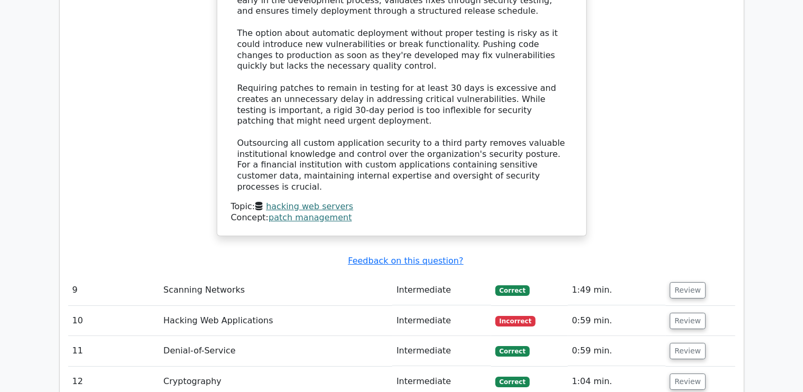
scroll to position [3826, 0]
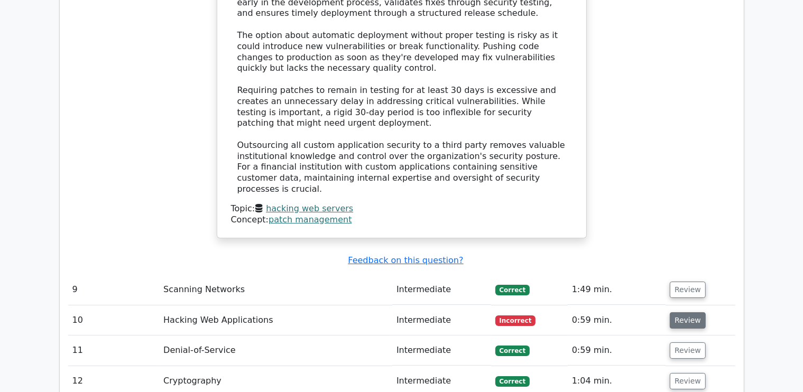
click at [670, 313] on button "Review" at bounding box center [688, 321] width 36 height 16
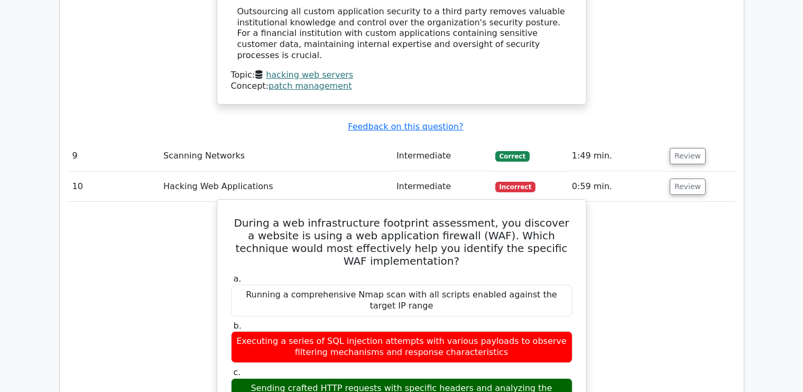
scroll to position [3960, 0]
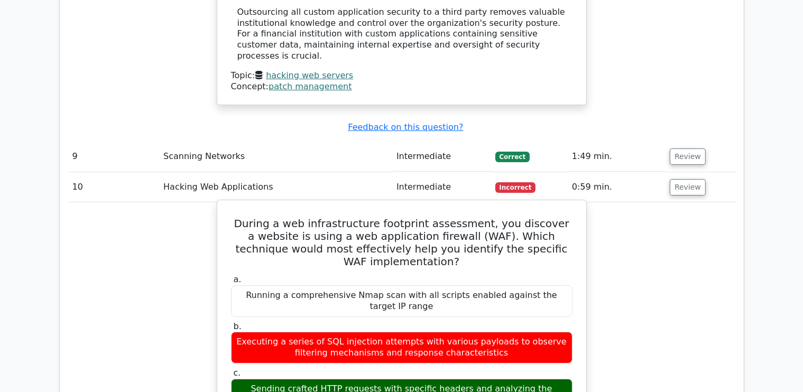
drag, startPoint x: 245, startPoint y: 20, endPoint x: 501, endPoint y: 237, distance: 336.6
copy div "During a web infrastructure footprint assessment, you discover a website is usi…"
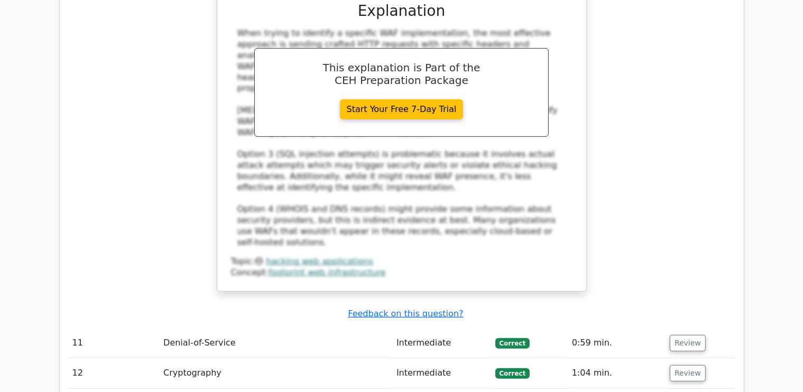
scroll to position [4433, 0]
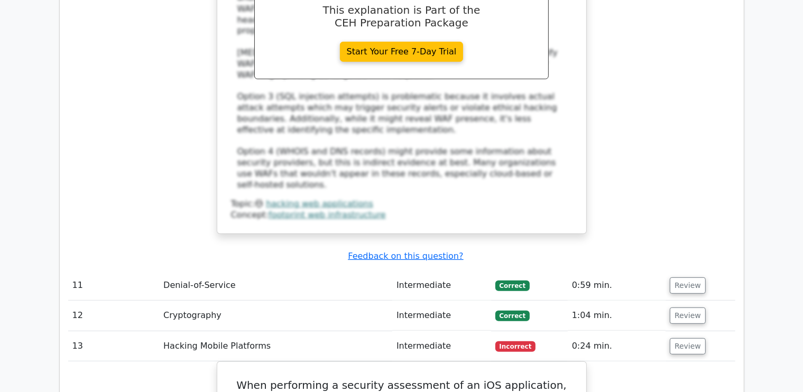
scroll to position [4491, 0]
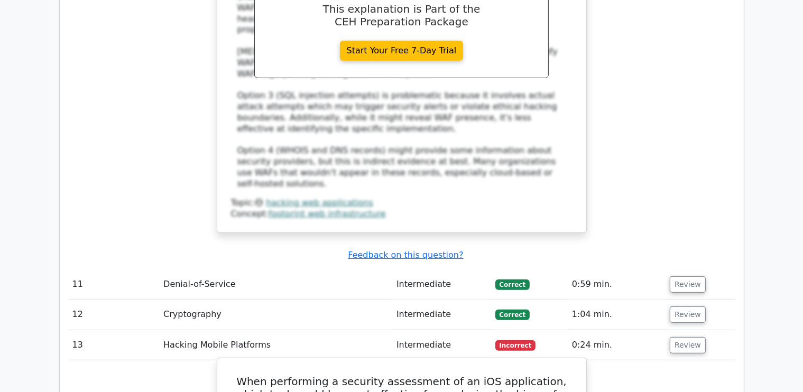
drag, startPoint x: 239, startPoint y: 149, endPoint x: 503, endPoint y: 353, distance: 334.1
copy div "When performing a security assessment of an iOS application, which tool would b…"
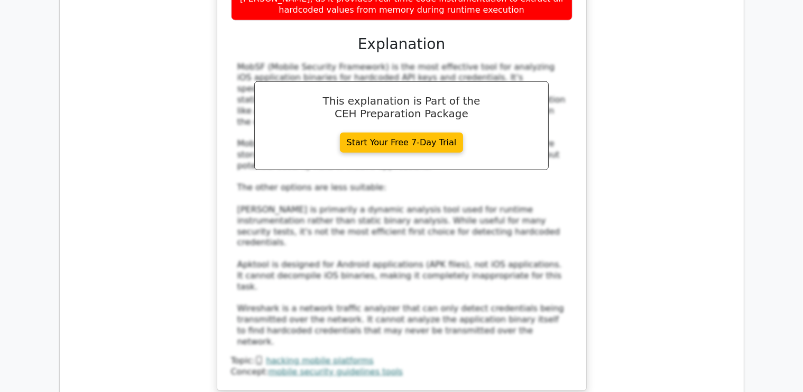
scroll to position [5078, 0]
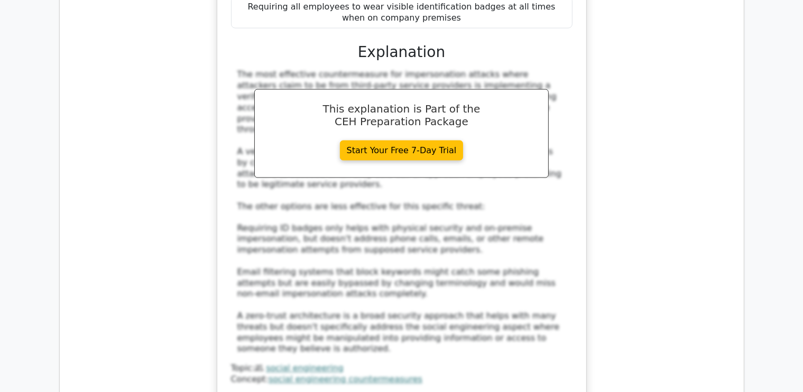
scroll to position [5811, 0]
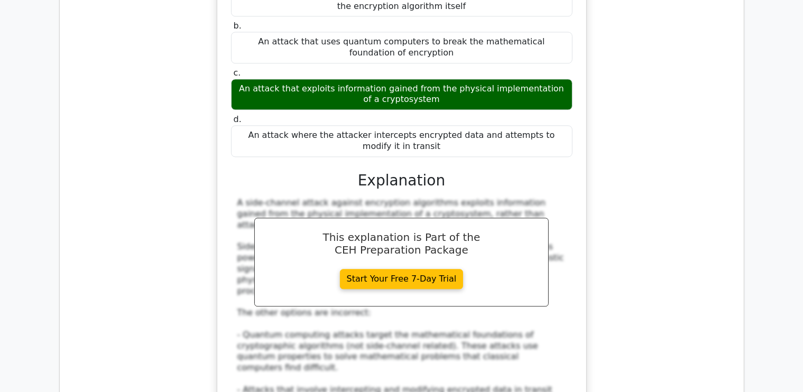
scroll to position [6416, 0]
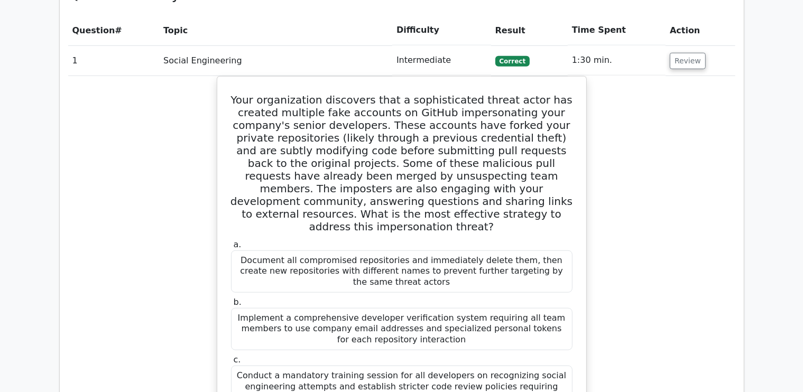
scroll to position [1005, 0]
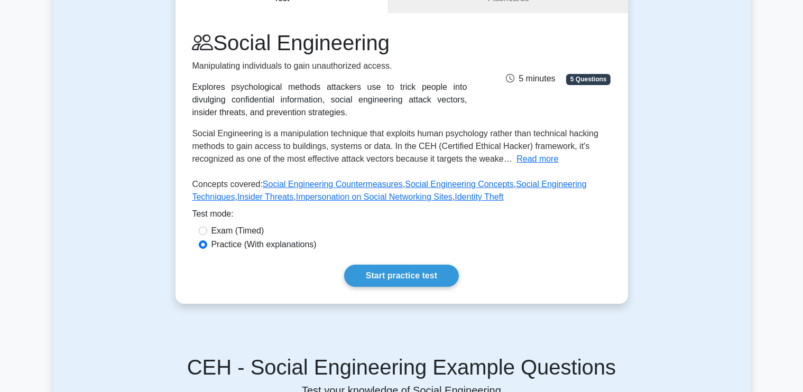
scroll to position [91, 0]
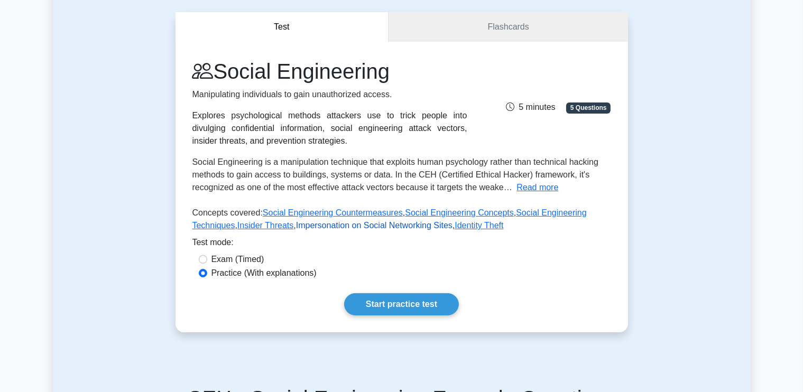
drag, startPoint x: 367, startPoint y: 226, endPoint x: 349, endPoint y: 225, distance: 17.5
click at [349, 225] on link "Impersonation on Social Networking Sites" at bounding box center [374, 225] width 157 height 9
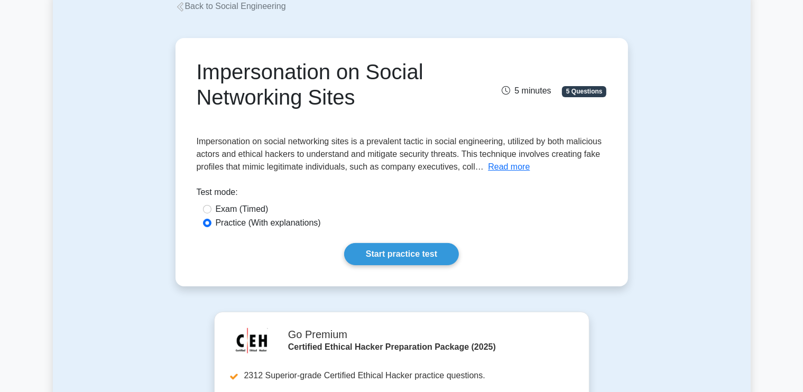
scroll to position [68, 0]
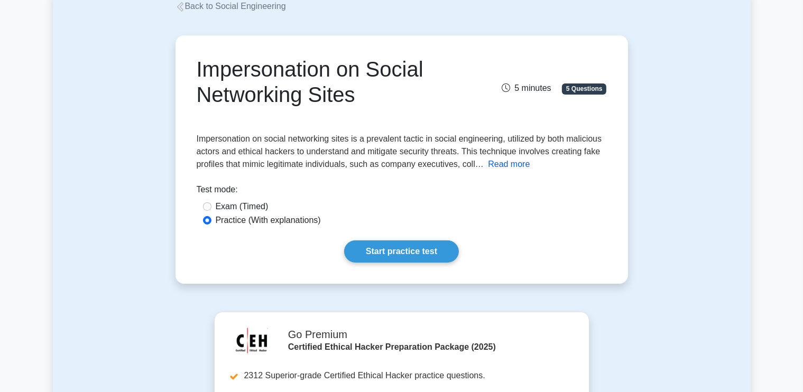
click at [498, 162] on button "Read more" at bounding box center [509, 164] width 42 height 13
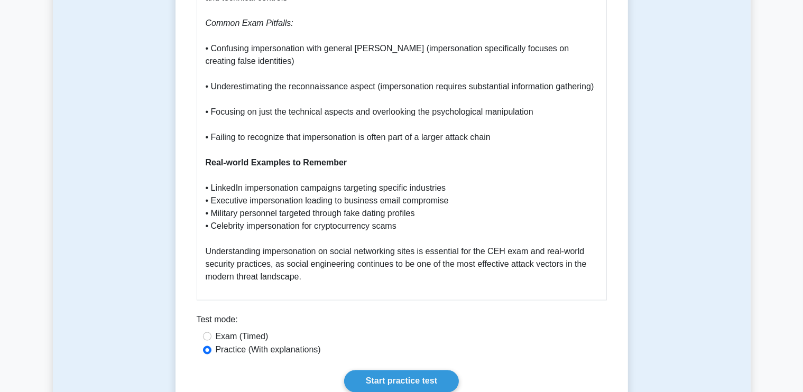
scroll to position [1658, 0]
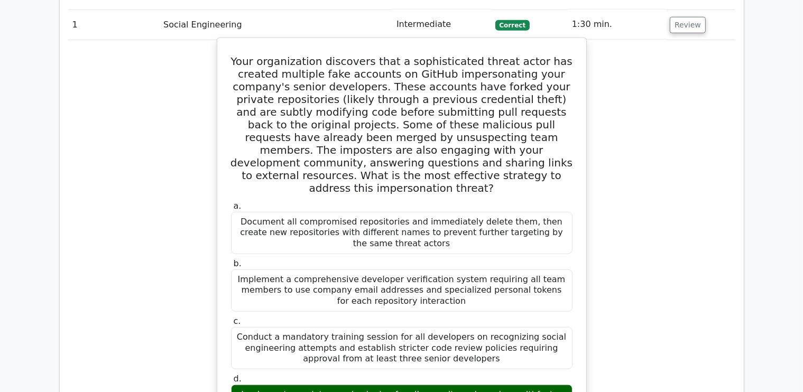
scroll to position [1028, 0]
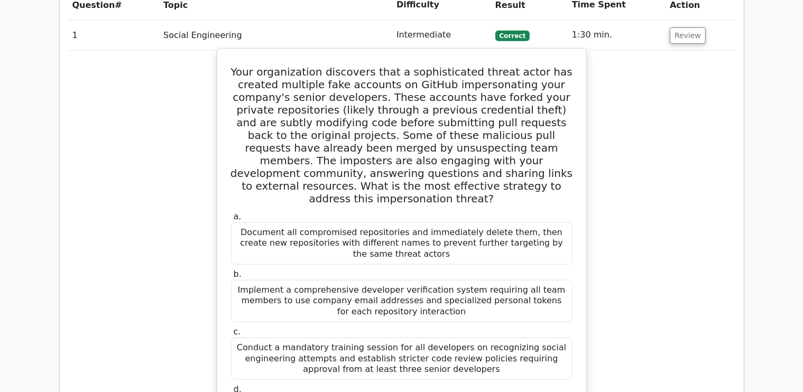
drag, startPoint x: 243, startPoint y: 32, endPoint x: 555, endPoint y: 353, distance: 447.3
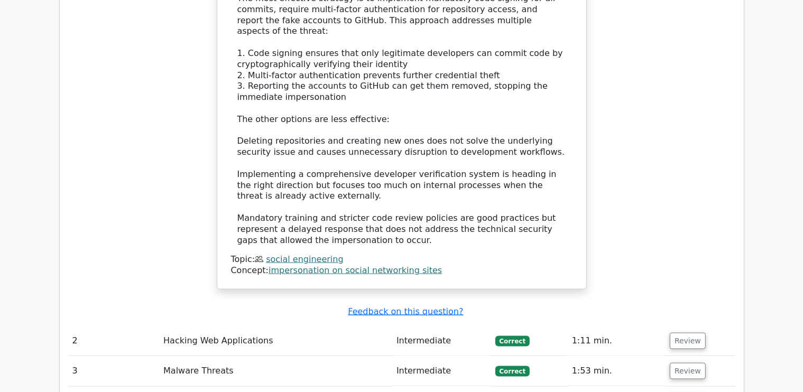
scroll to position [1543, 0]
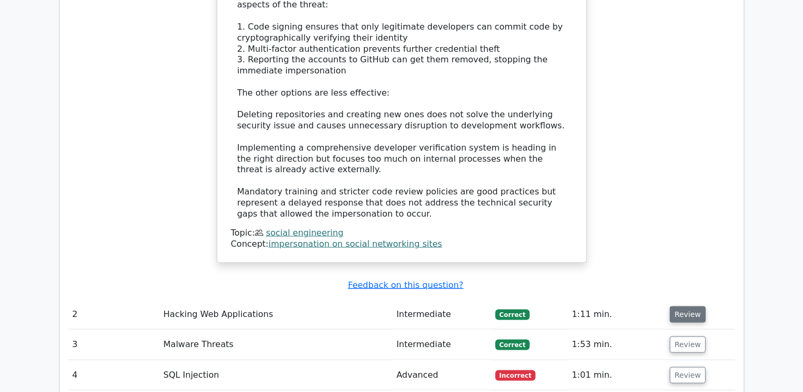
click at [684, 307] on button "Review" at bounding box center [688, 315] width 36 height 16
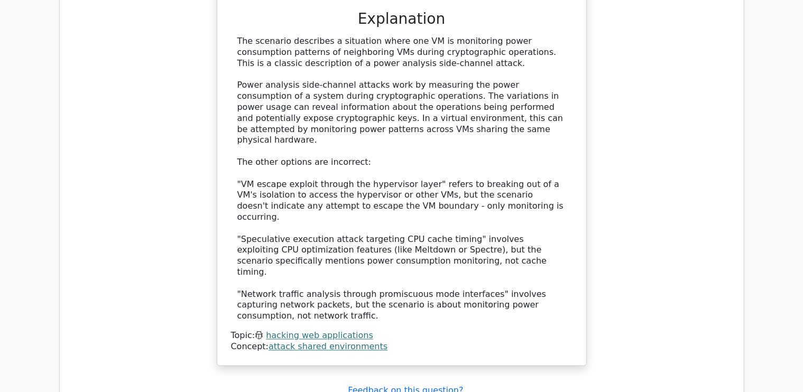
scroll to position [2151, 0]
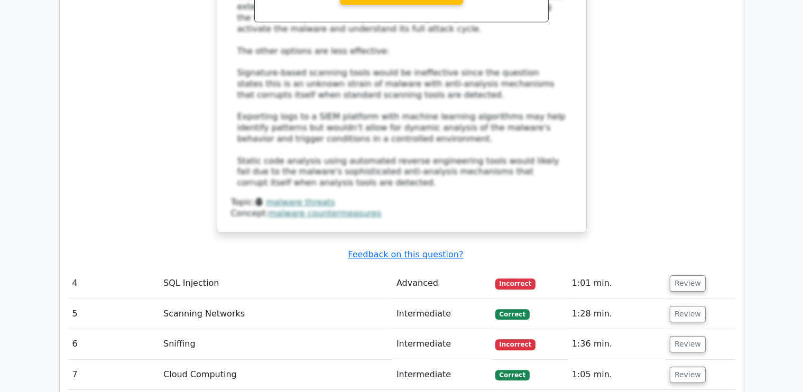
scroll to position [3115, 0]
